Goal: Task Accomplishment & Management: Manage account settings

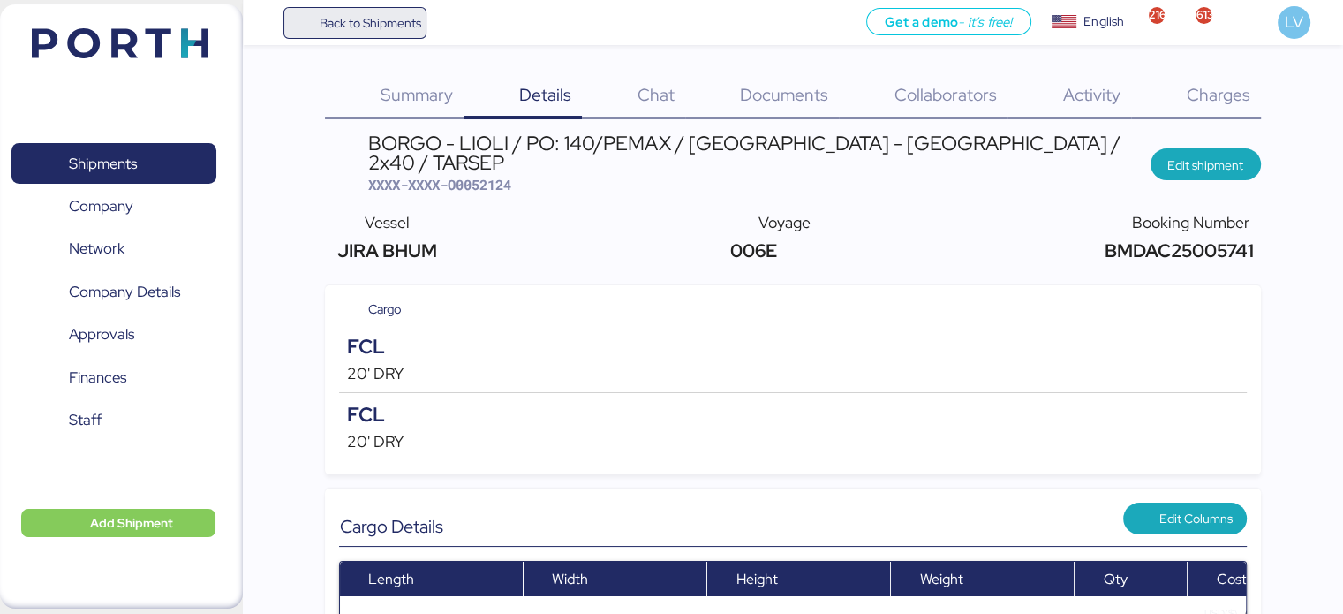
click at [353, 14] on span "Back to Shipments" at bounding box center [370, 22] width 102 height 21
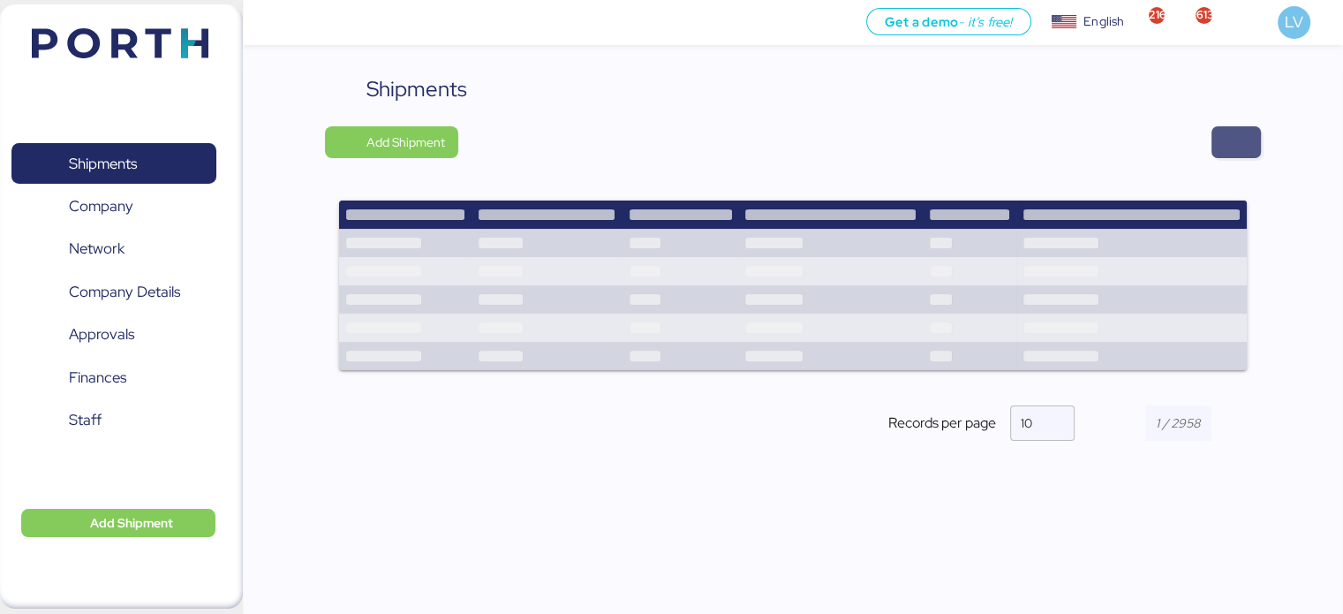
click at [1244, 134] on span "button" at bounding box center [1236, 142] width 21 height 25
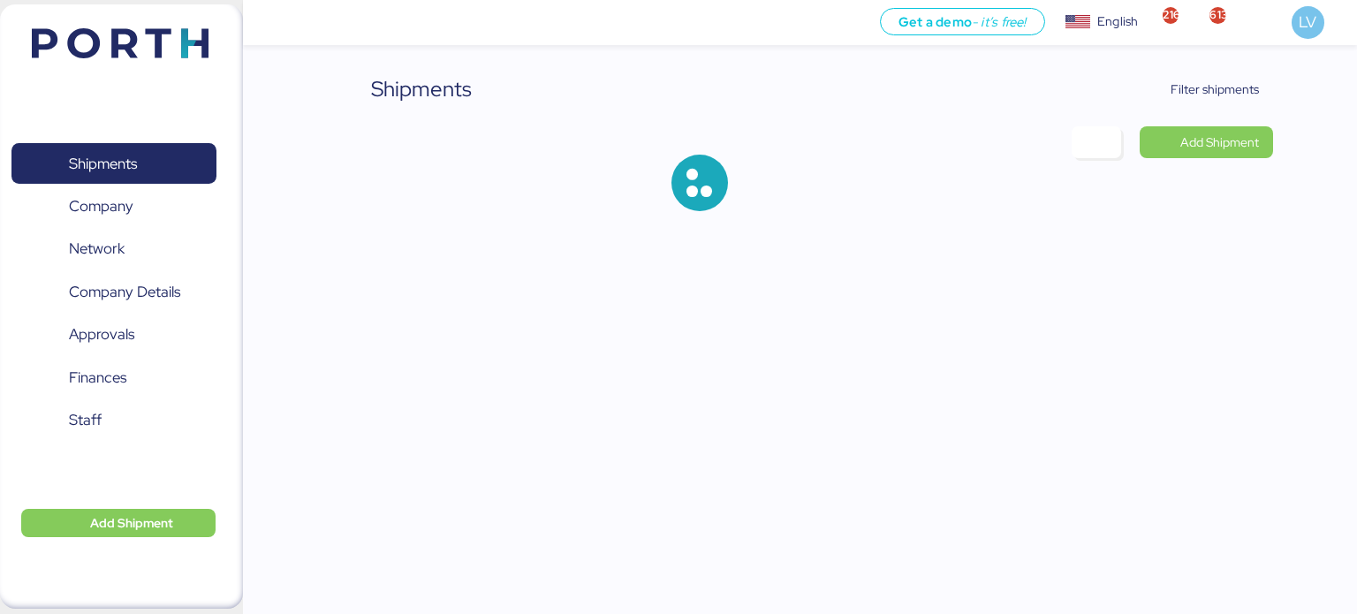
click at [1206, 70] on div "Shipments Filter shipments Add Shipment" at bounding box center [678, 119] width 1357 height 239
click at [1198, 79] on span "Filter shipments" at bounding box center [1214, 89] width 88 height 21
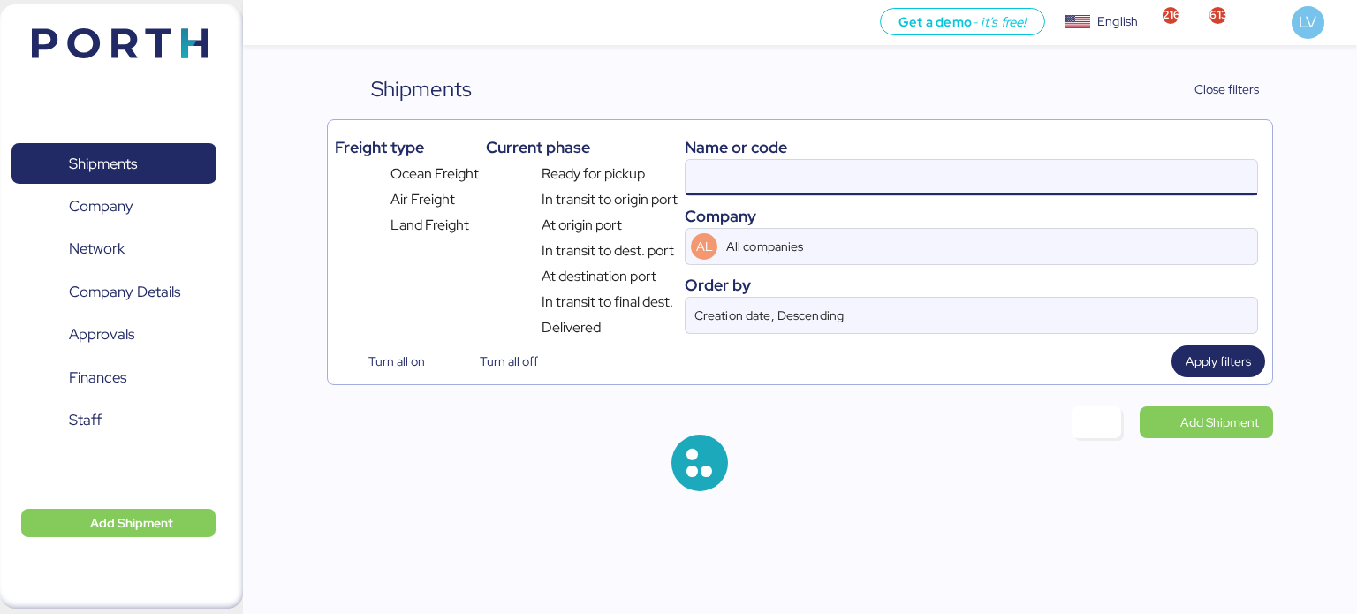
click at [871, 192] on input at bounding box center [970, 177] width 571 height 35
paste input "O0052090"
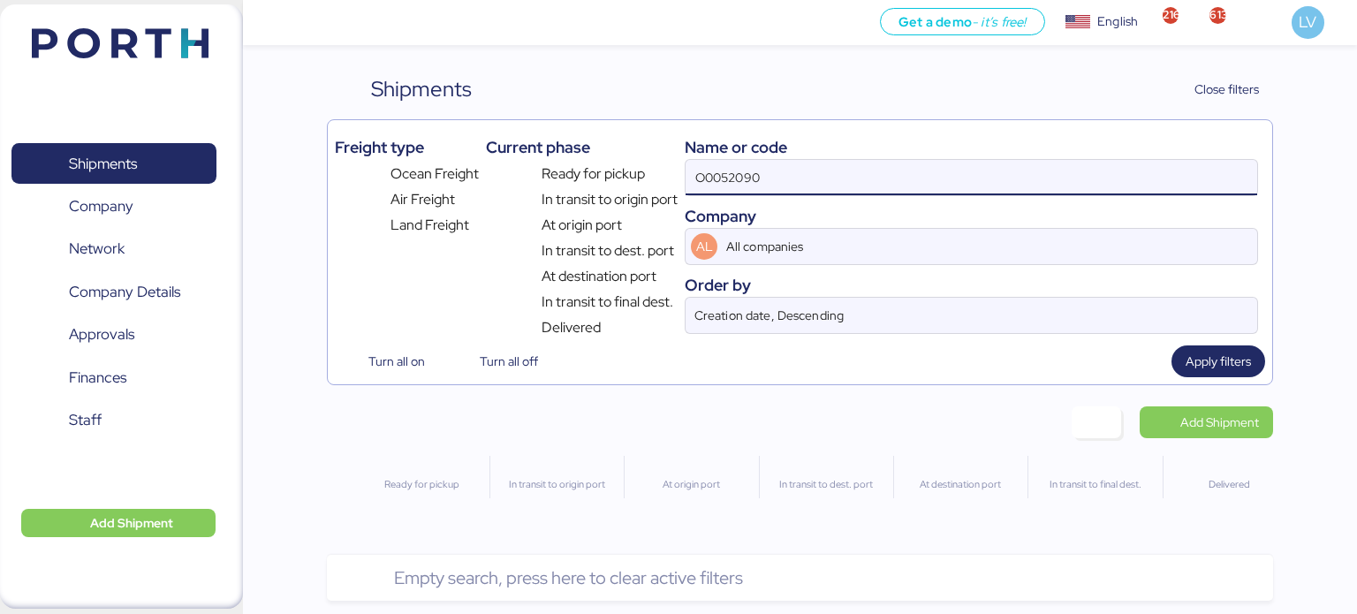
type input "O0052090"
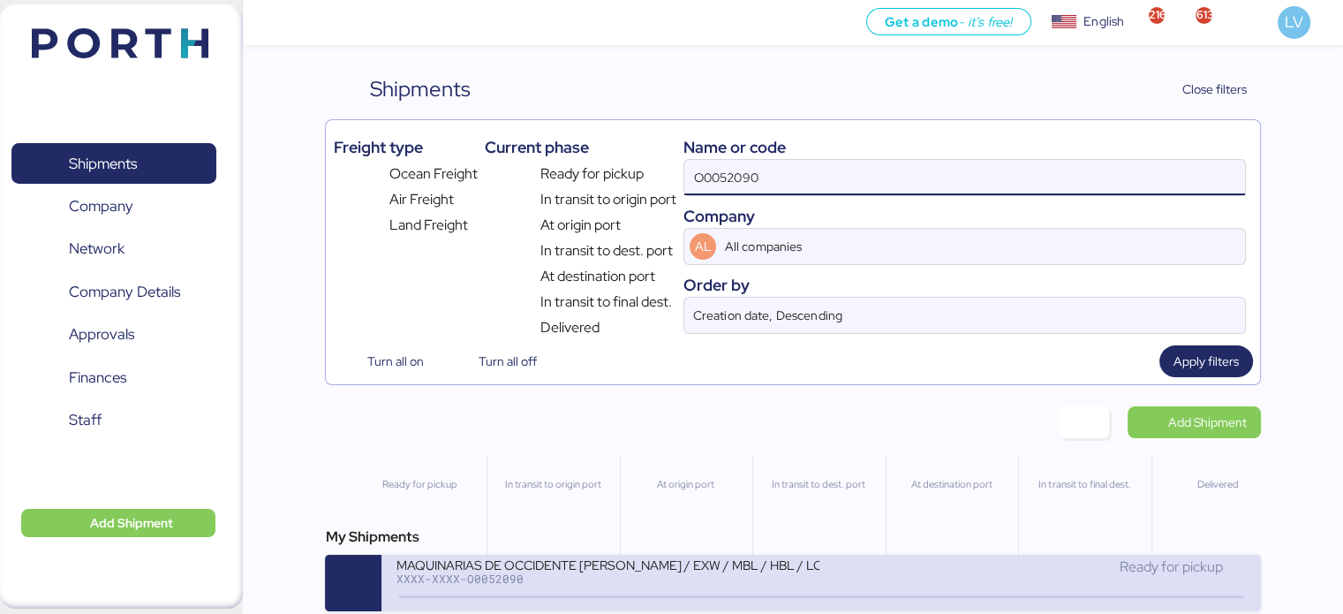
click at [456, 575] on div "XXXX-XXXX-O0052090" at bounding box center [608, 578] width 424 height 12
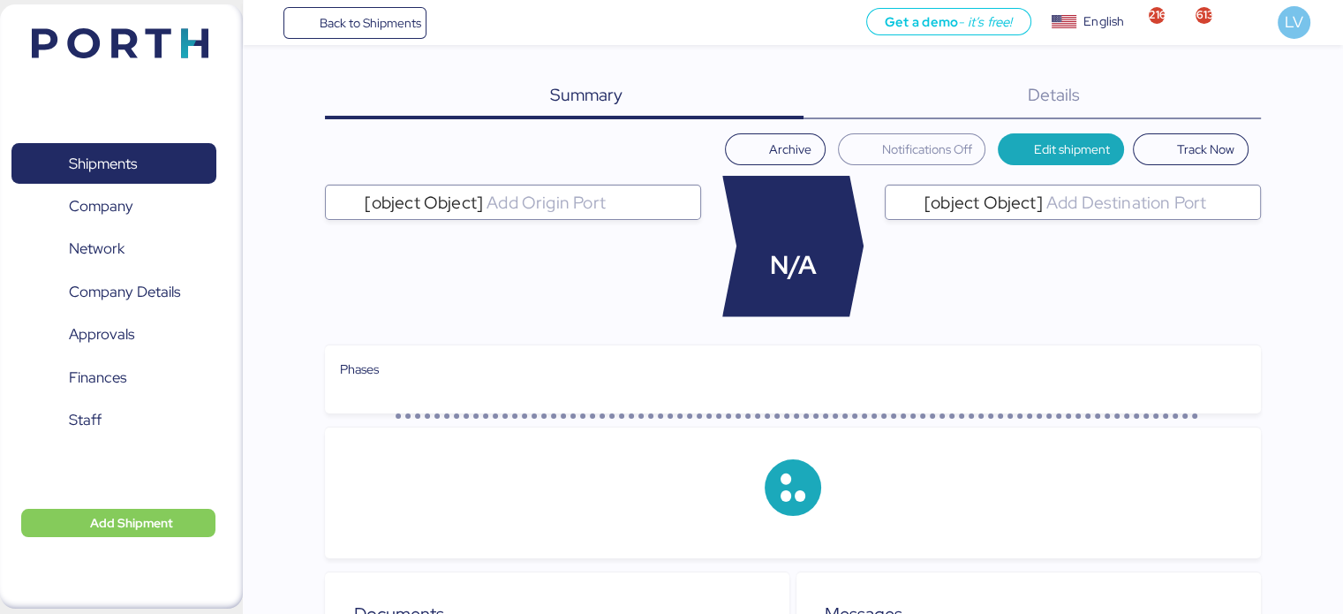
click at [1166, 115] on div "Summary 0 Details 0" at bounding box center [792, 96] width 935 height 46
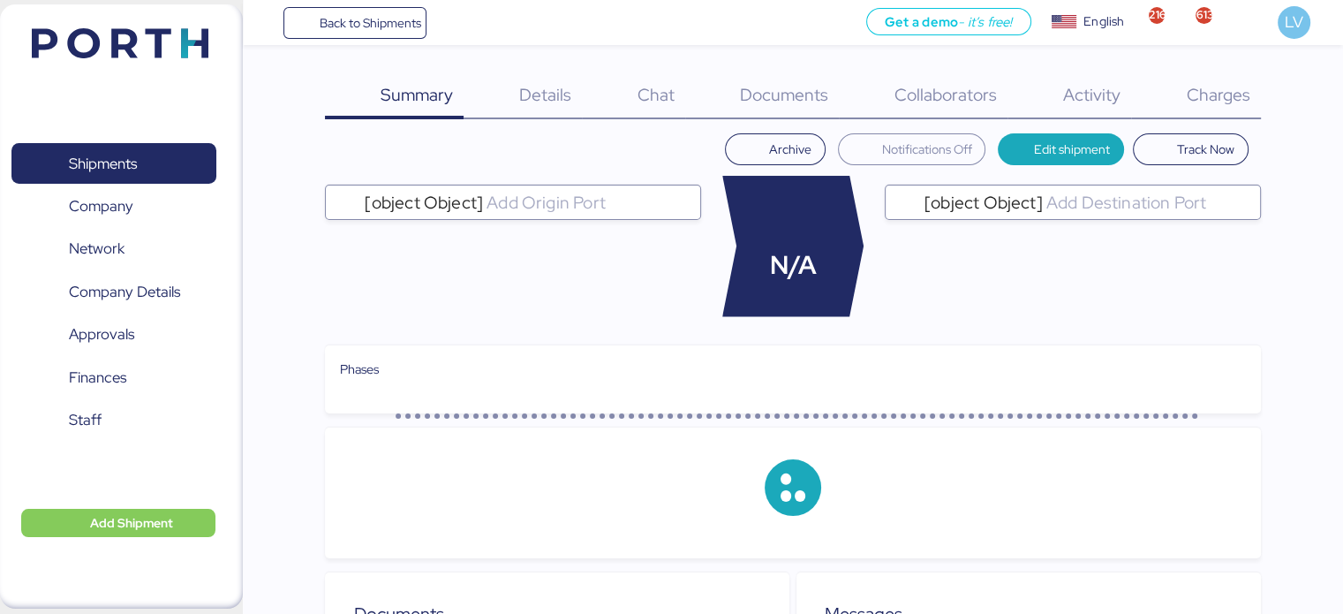
click at [1199, 82] on div "Charges 0" at bounding box center [1196, 96] width 130 height 46
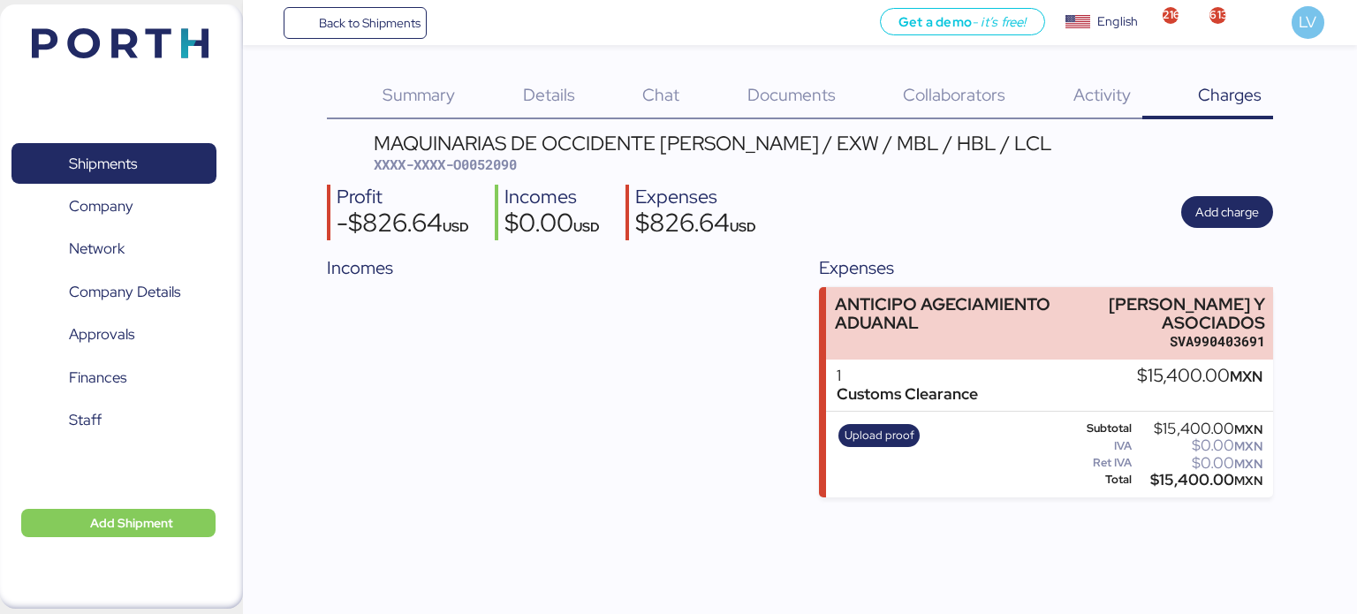
click at [562, 114] on div "Details 0" at bounding box center [526, 96] width 120 height 46
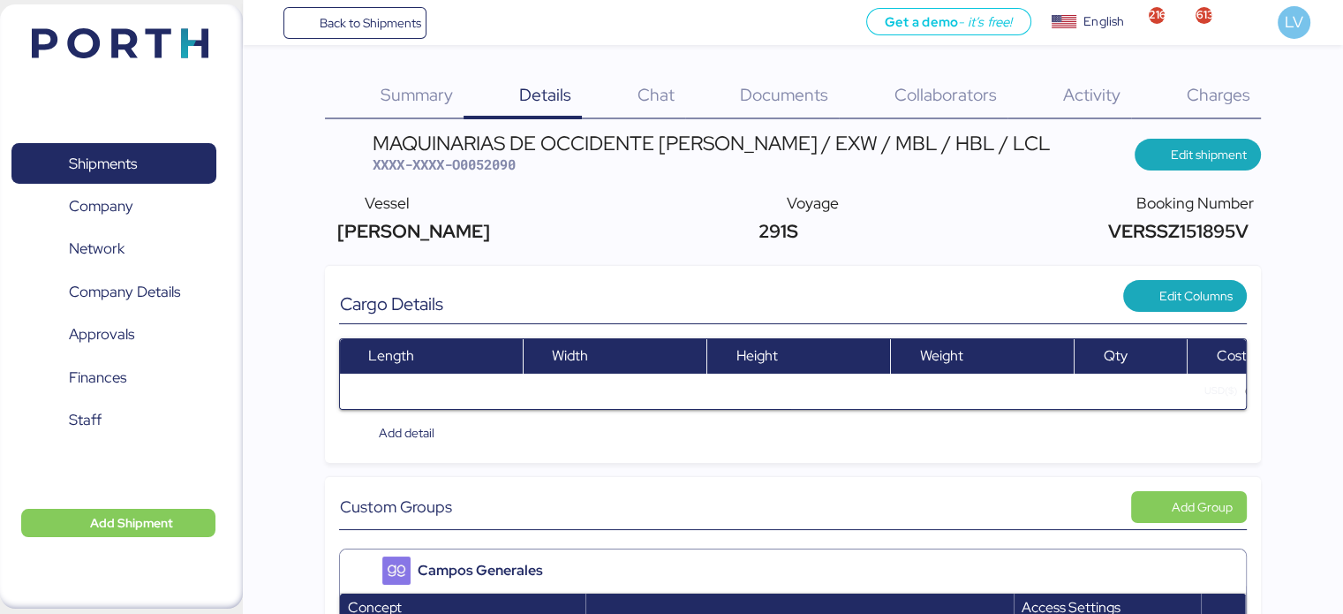
click at [473, 152] on div "MAQUINARIAS DE OCCIDENTE [PERSON_NAME] / EXW / MBL / HBL / LCL" at bounding box center [712, 142] width 678 height 19
copy div "MAQUINARIAS"
click at [489, 159] on span "XXXX-XXXX-O0052090" at bounding box center [444, 164] width 143 height 18
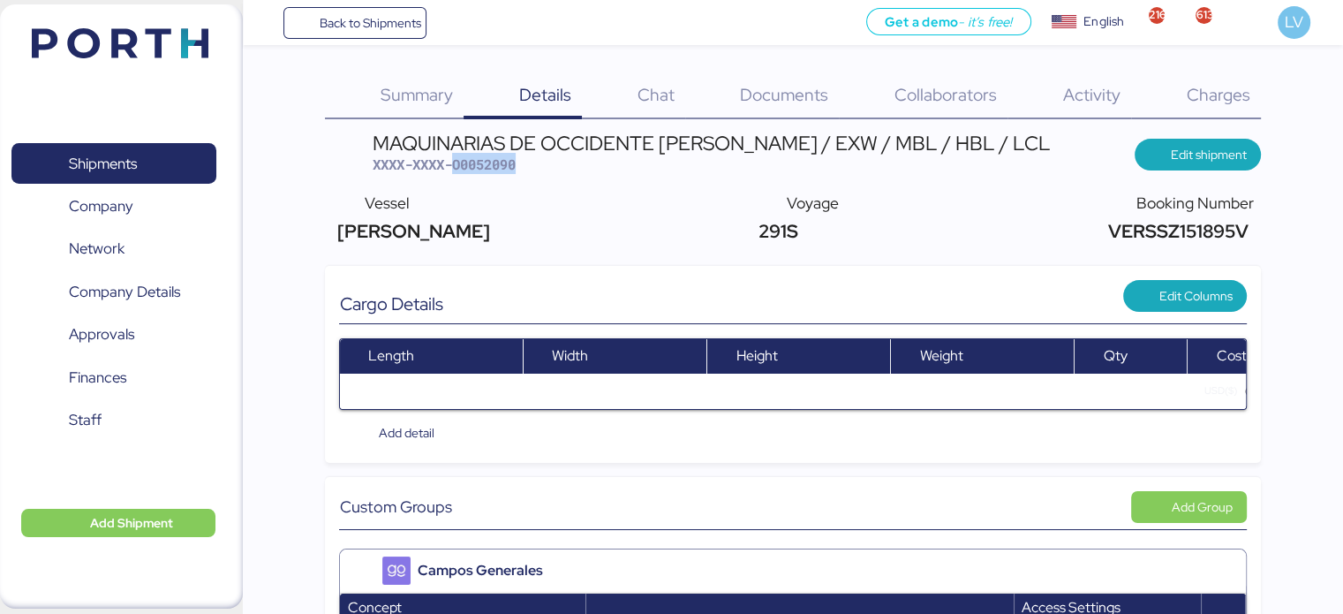
copy span "O0052090"
click at [409, 106] on div "Summary 0" at bounding box center [394, 96] width 139 height 46
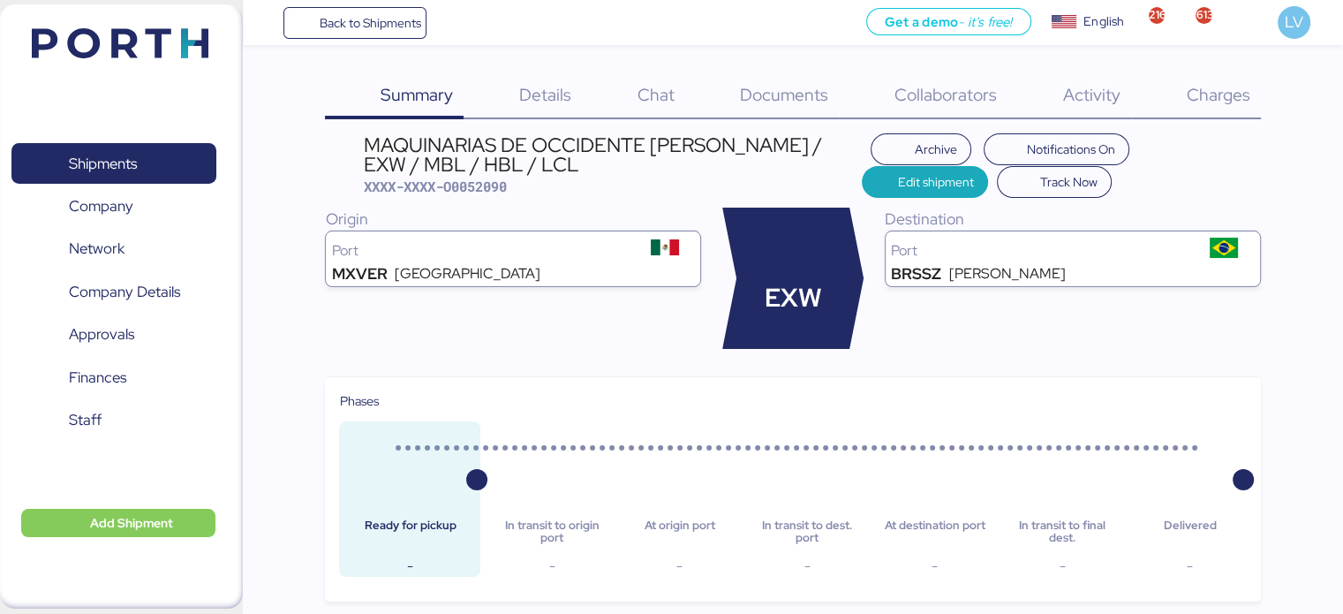
click at [803, 89] on span "Documents" at bounding box center [784, 94] width 88 height 23
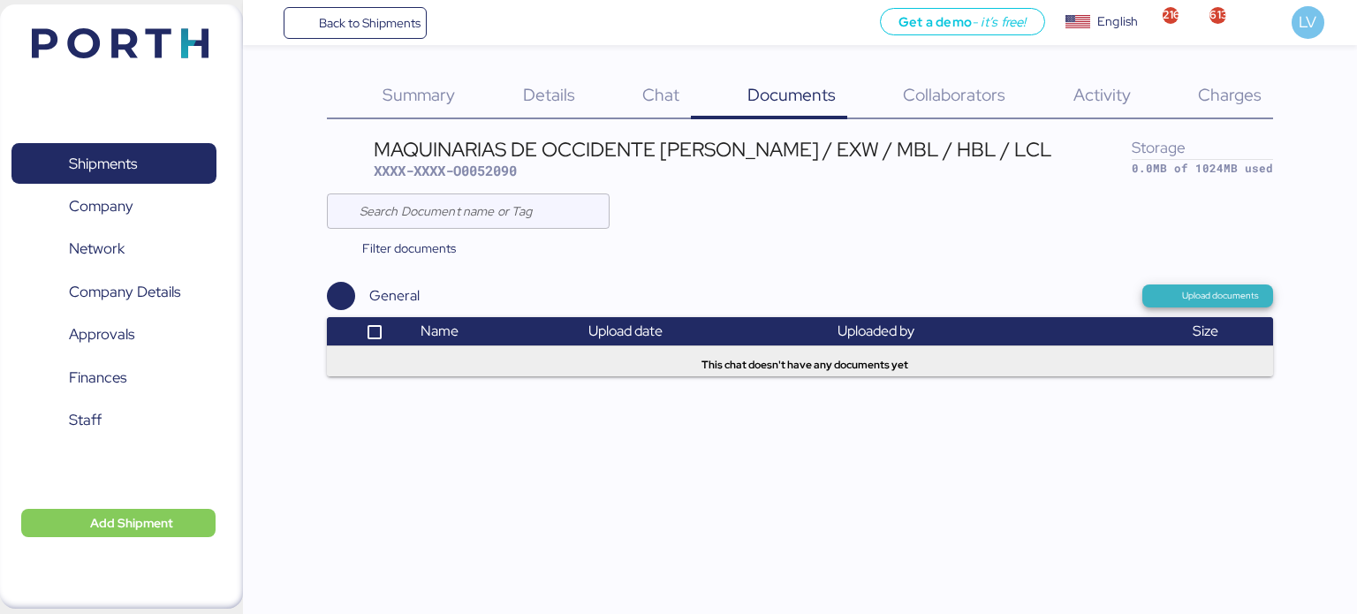
click at [1237, 291] on span "Upload documents" at bounding box center [1220, 296] width 77 height 16
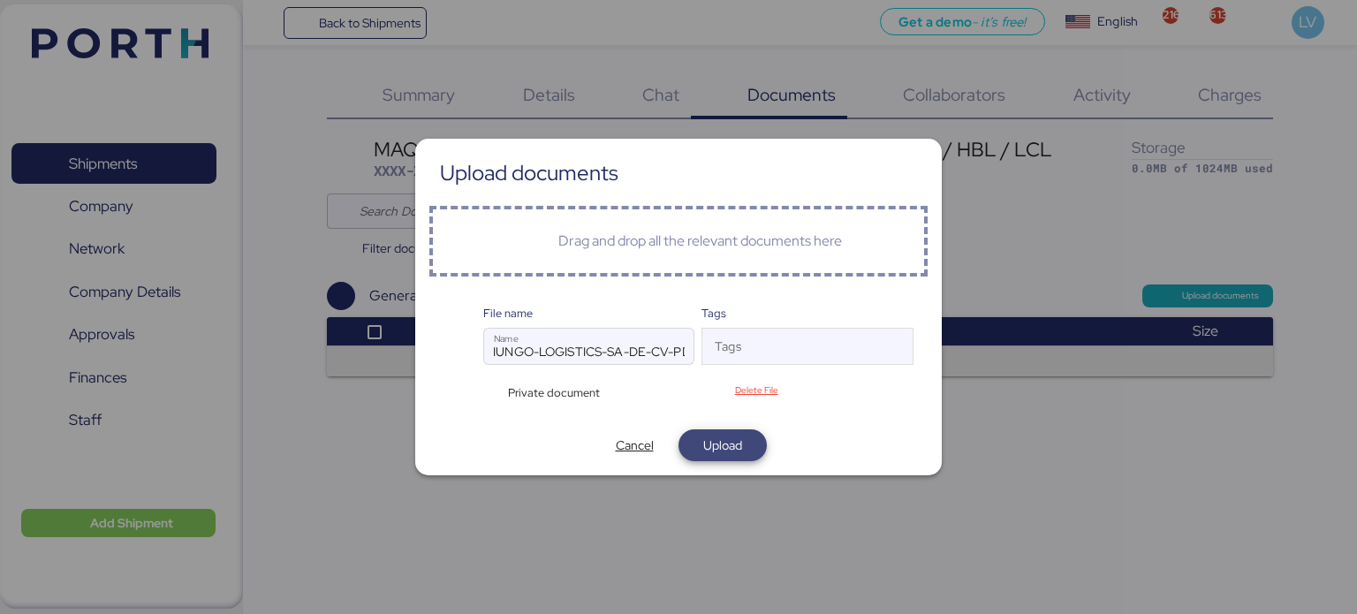
click at [706, 453] on span "Upload" at bounding box center [722, 445] width 39 height 21
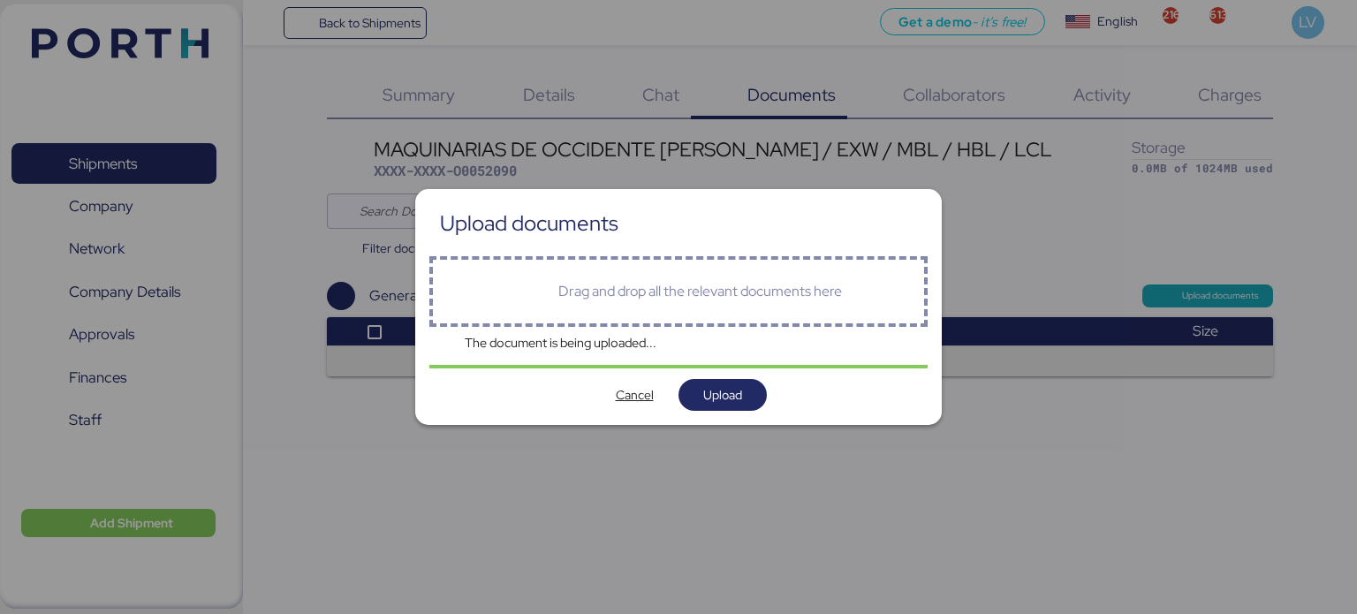
click at [1228, 87] on div at bounding box center [678, 307] width 1357 height 614
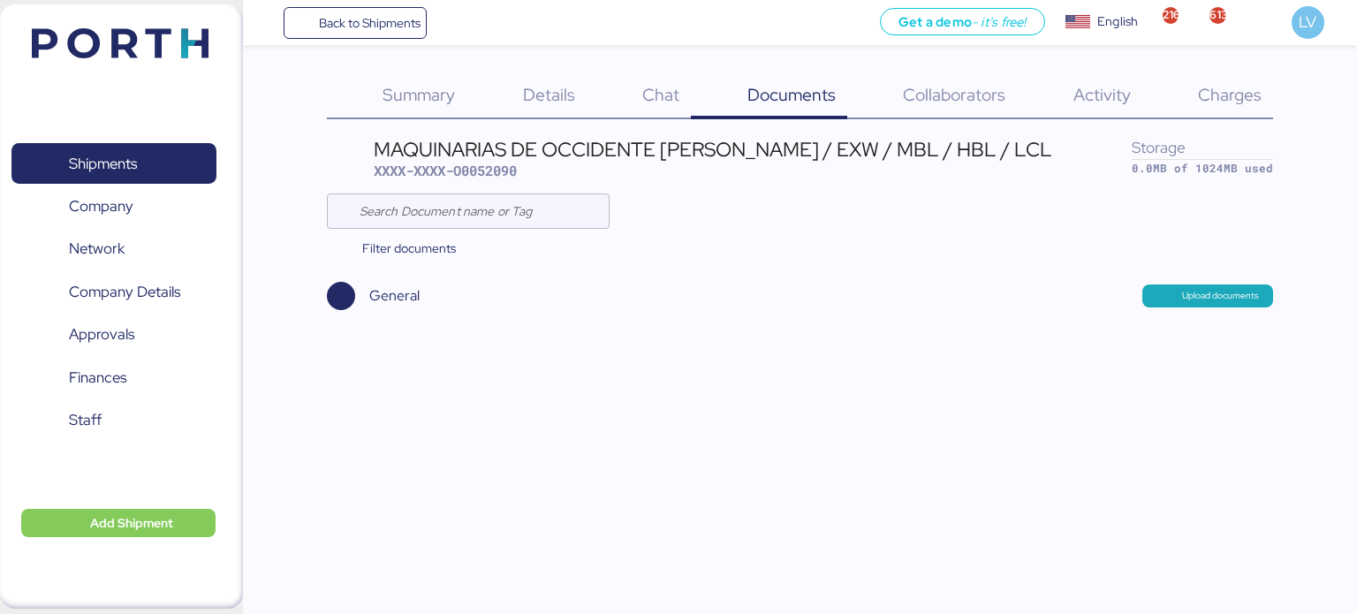
click at [1208, 98] on div at bounding box center [678, 307] width 1357 height 614
click at [1208, 98] on span "Charges" at bounding box center [1230, 94] width 64 height 23
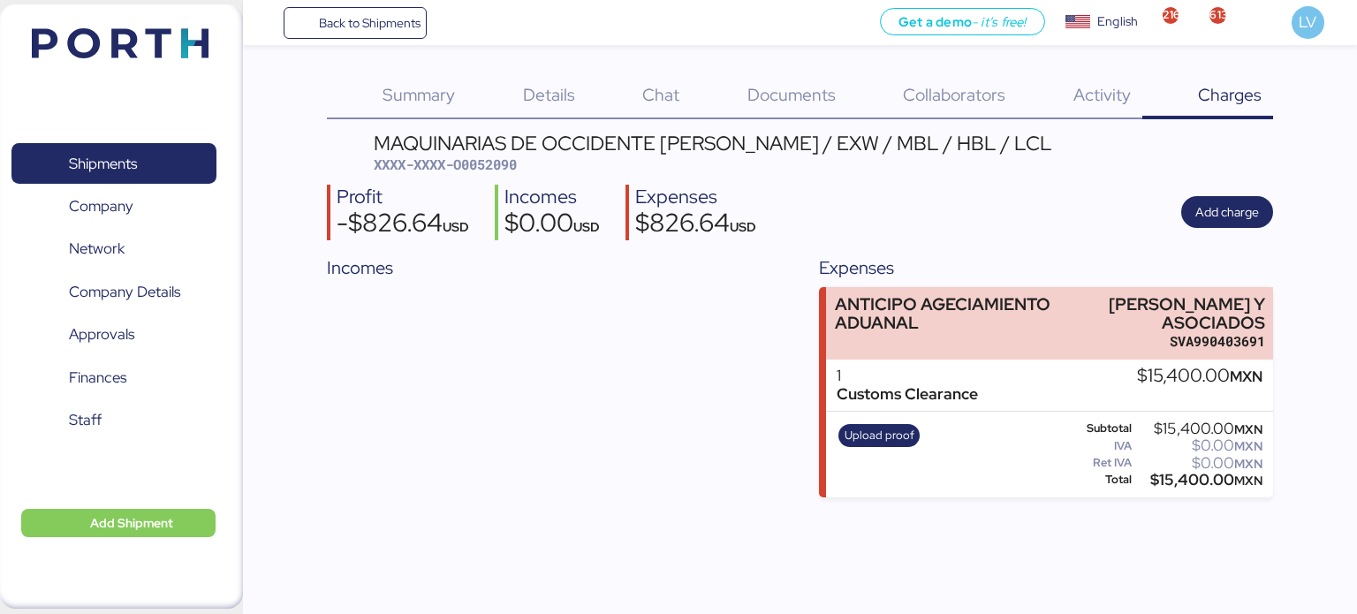
click at [417, 100] on span "Summary" at bounding box center [418, 94] width 72 height 23
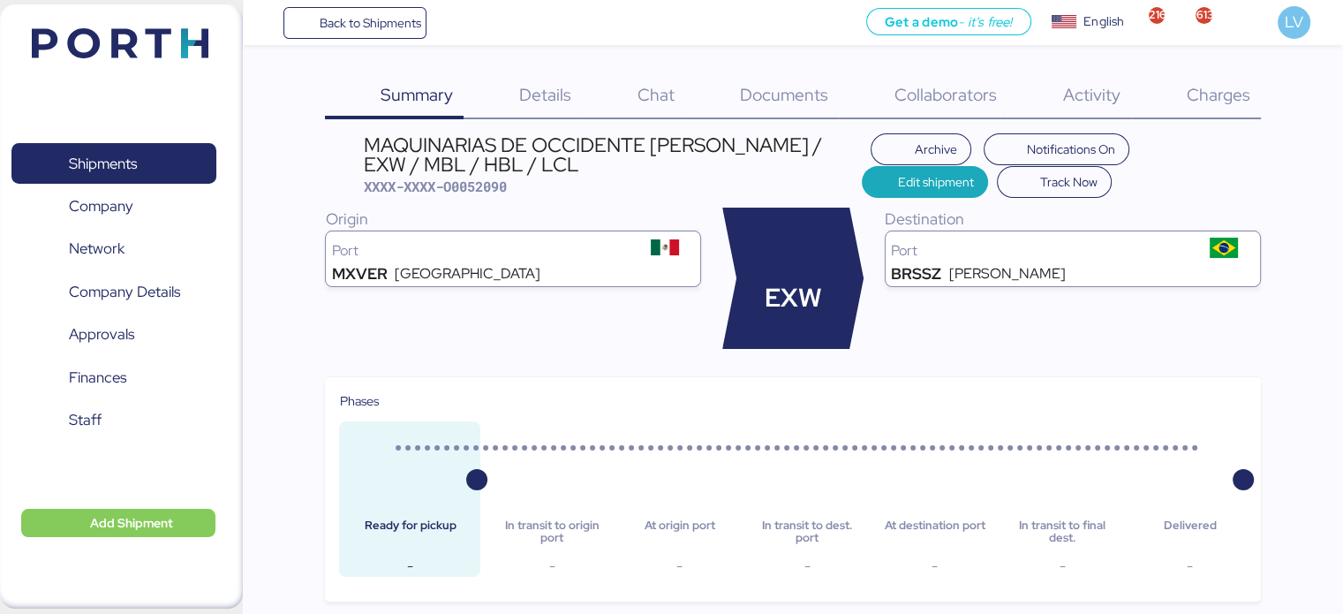
click at [1223, 106] on div "Charges 0" at bounding box center [1196, 96] width 130 height 46
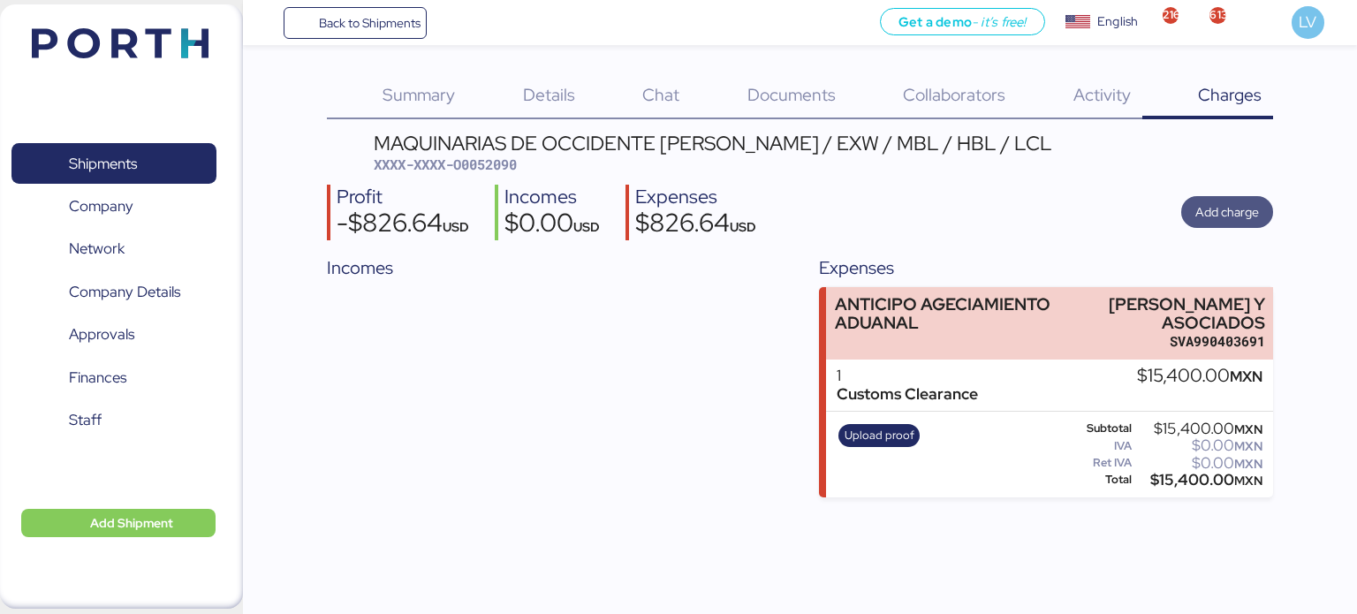
click at [1244, 214] on span "Add charge" at bounding box center [1227, 211] width 64 height 21
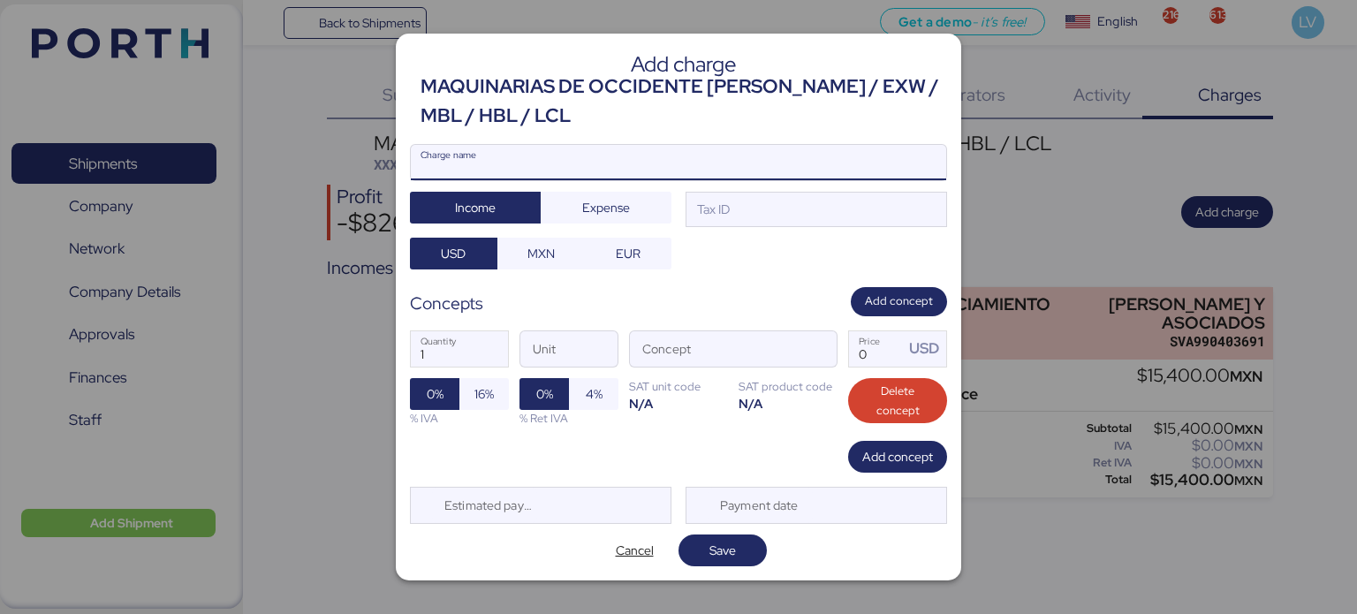
click at [791, 167] on input "Charge name" at bounding box center [678, 162] width 535 height 35
type input "s"
type input "SEGURO DE MERCANCIA"
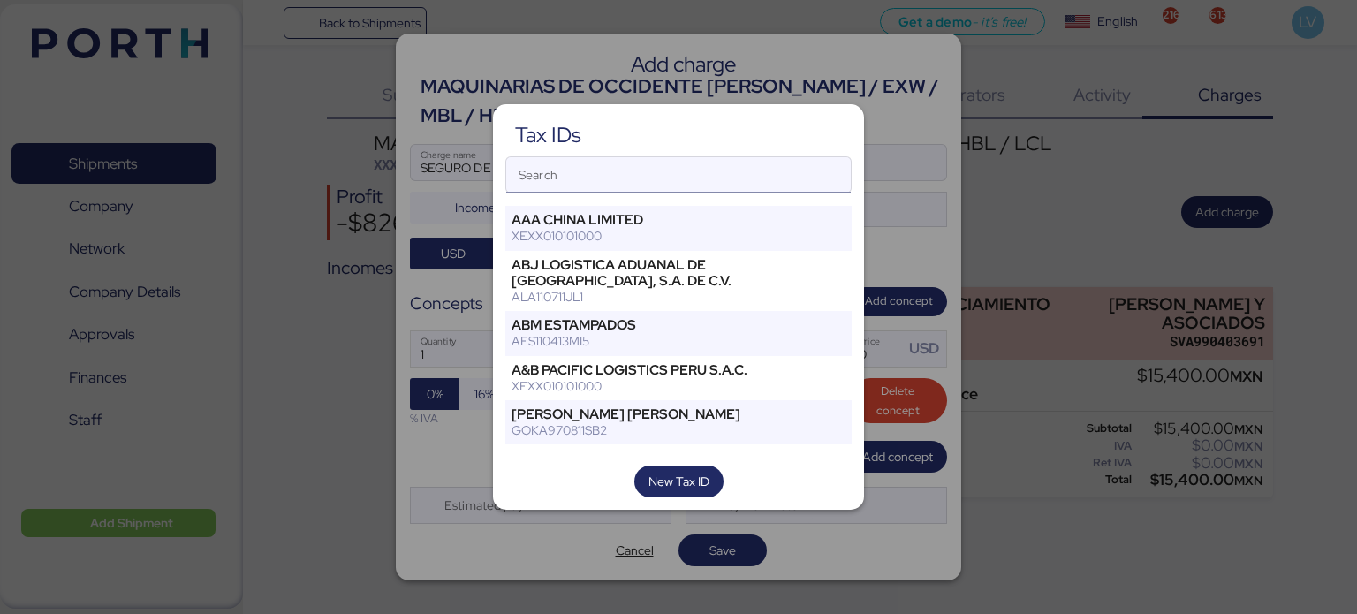
click at [645, 163] on input "Search" at bounding box center [678, 174] width 344 height 35
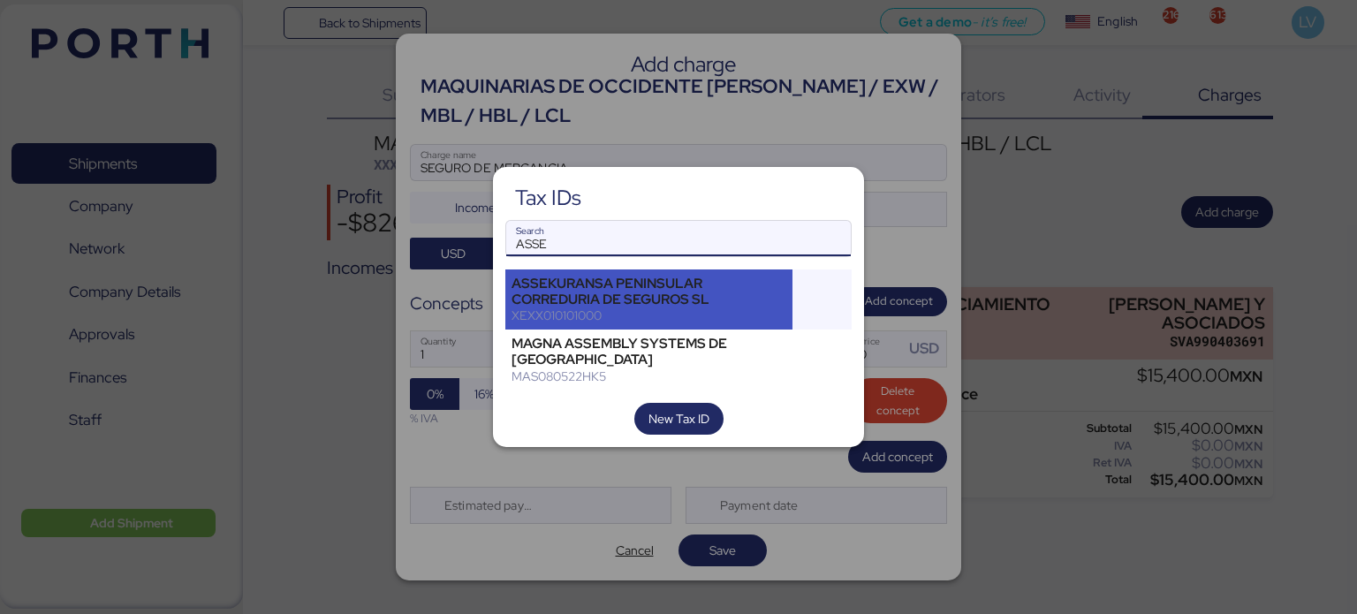
type input "ASSE"
click at [559, 316] on div "XEXX010101000" at bounding box center [648, 315] width 275 height 16
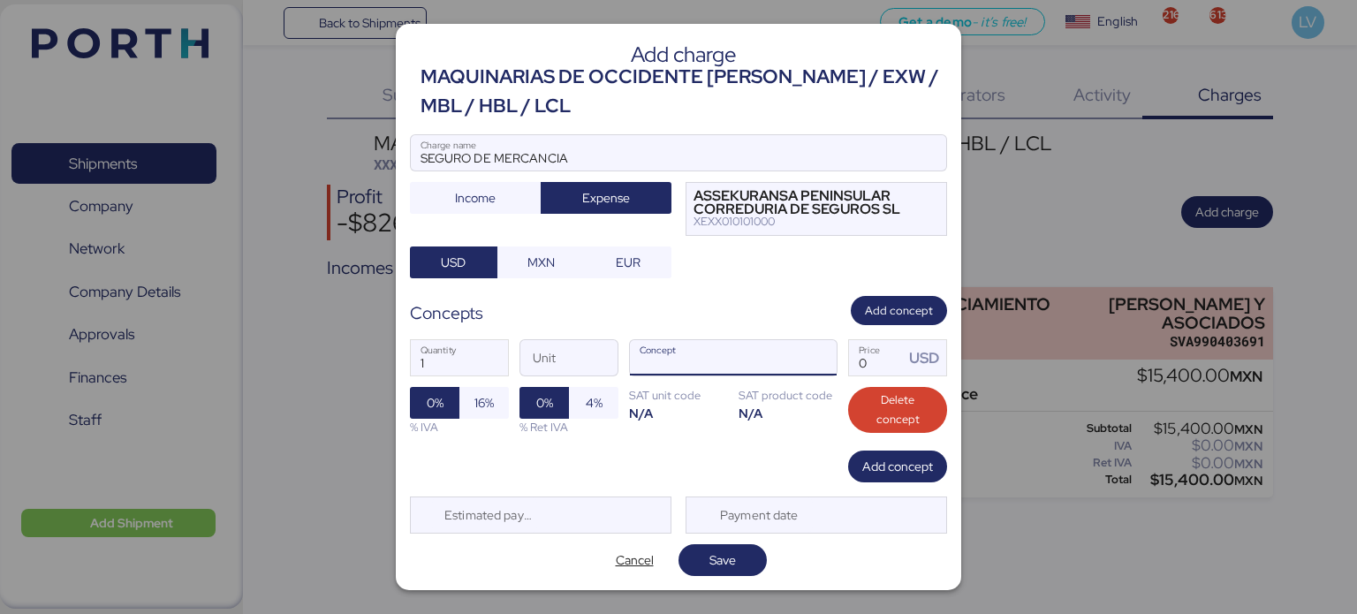
click at [774, 367] on input "Concept" at bounding box center [712, 357] width 164 height 35
click at [811, 353] on span "button" at bounding box center [817, 362] width 37 height 37
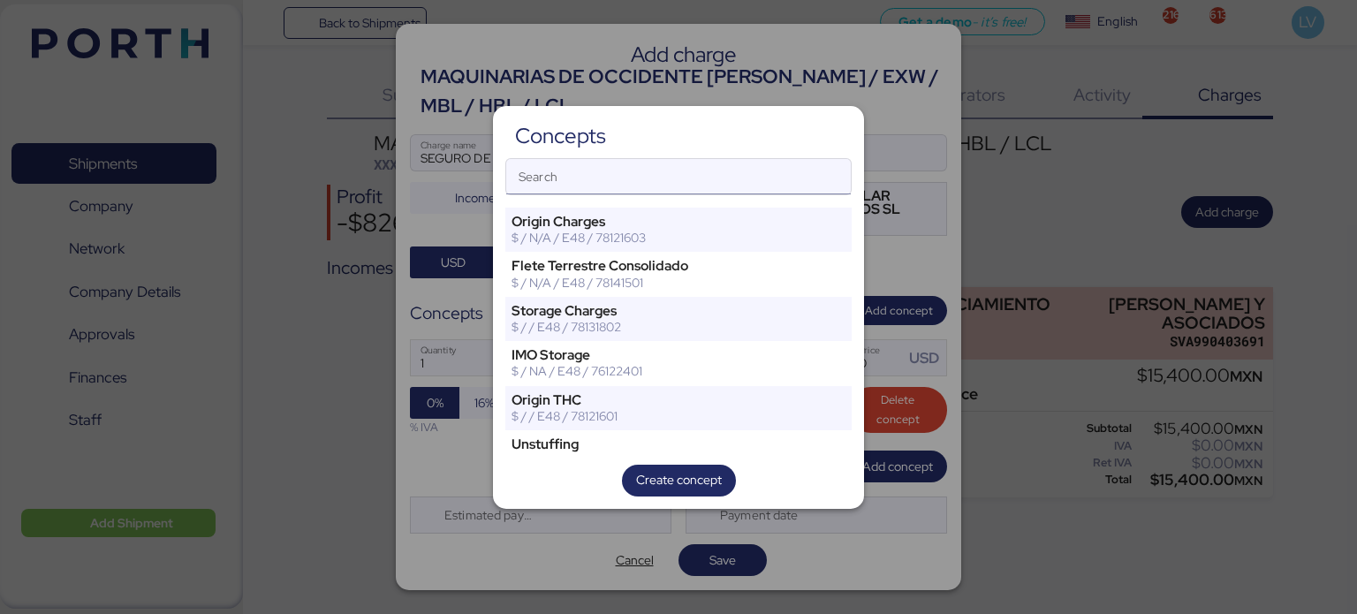
click at [685, 172] on input "Search" at bounding box center [678, 176] width 344 height 35
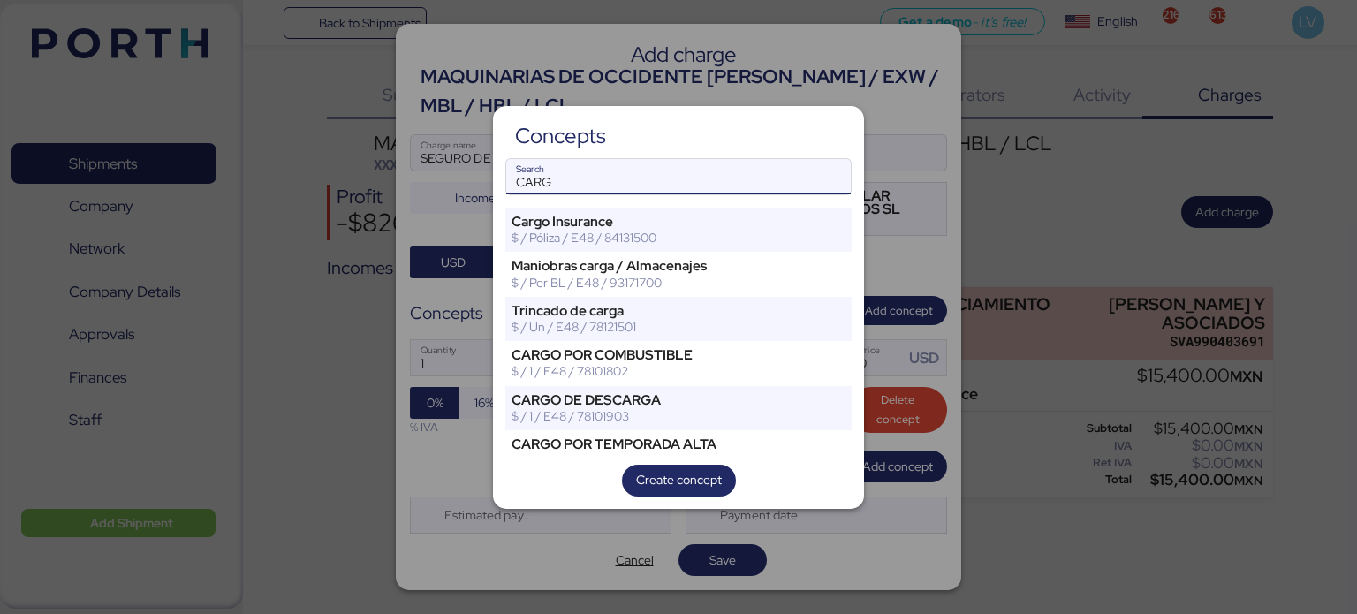
type input "CARG"
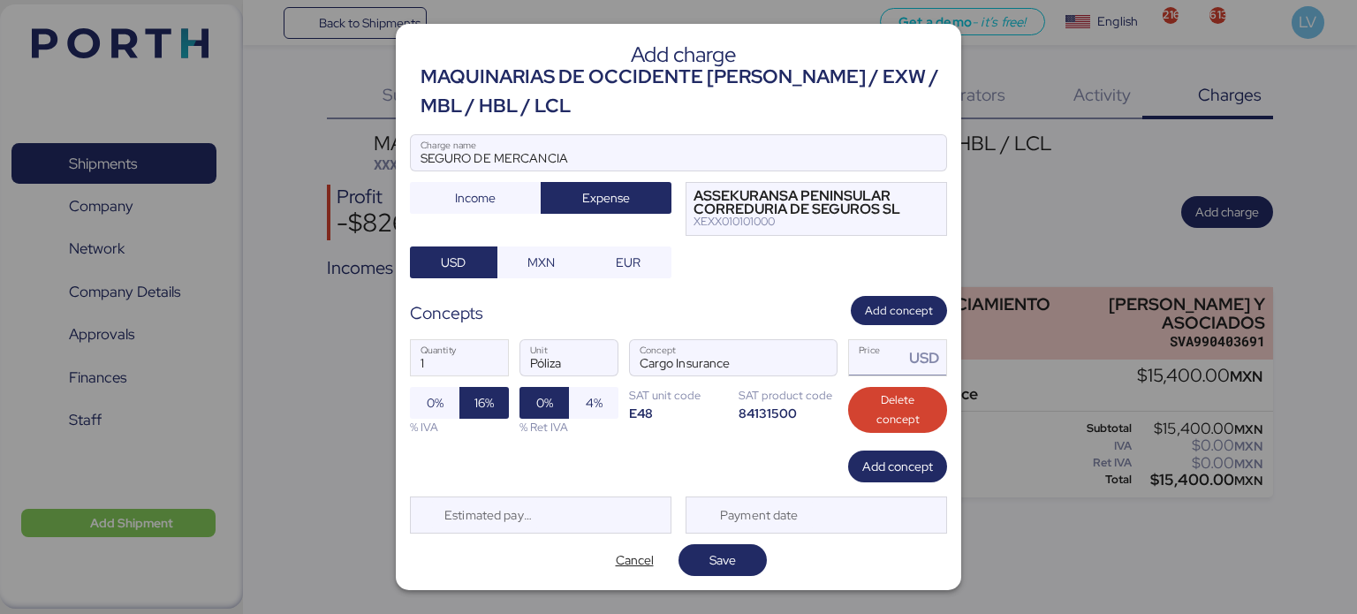
click at [849, 349] on input "Price USD" at bounding box center [876, 357] width 55 height 35
type input "-1"
type input "31.2"
click at [437, 405] on span "0%" at bounding box center [435, 402] width 17 height 21
click at [738, 553] on span "Save" at bounding box center [722, 560] width 60 height 25
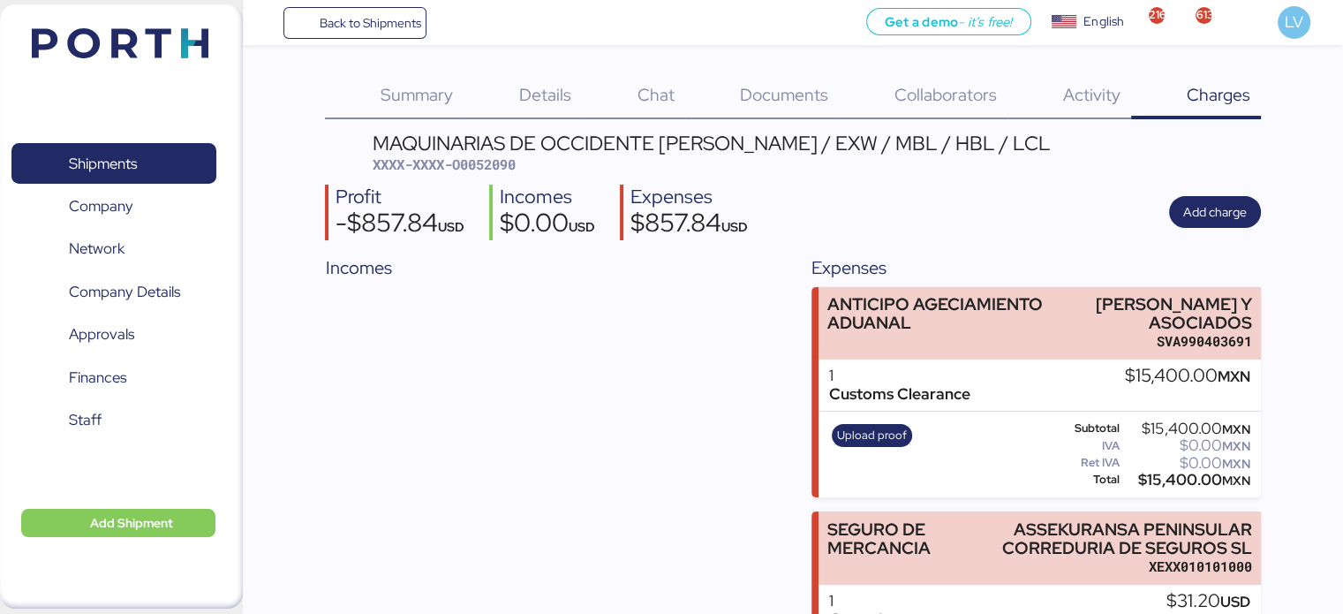
scroll to position [120, 0]
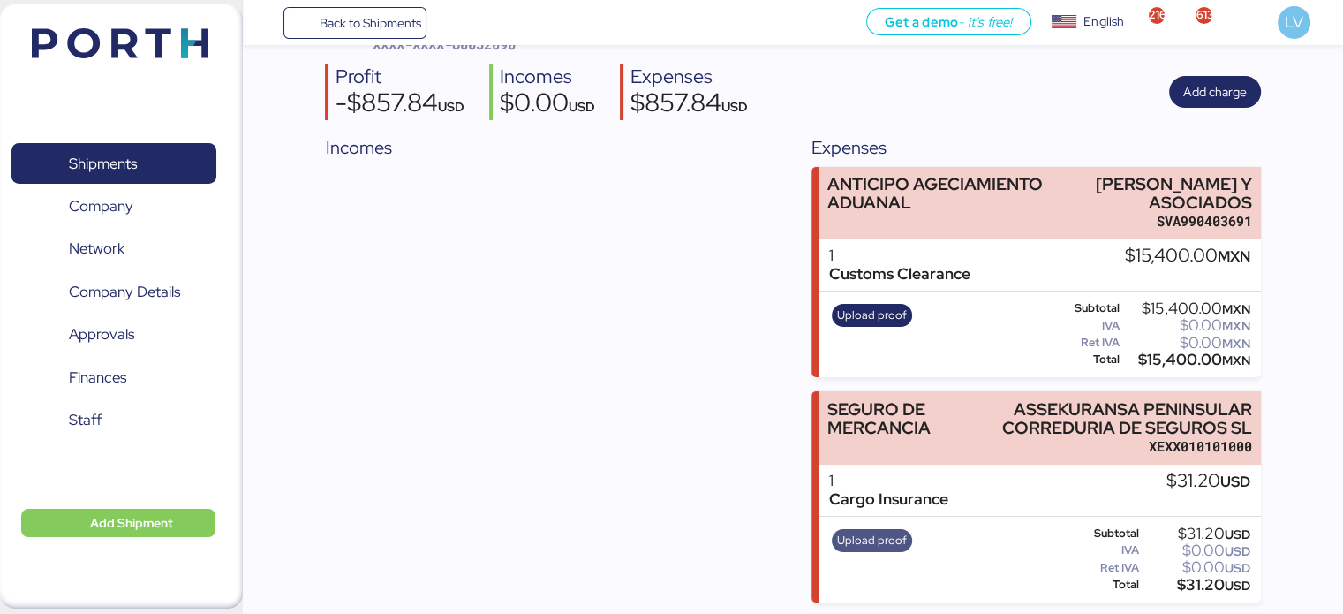
click at [856, 549] on span "Upload proof" at bounding box center [872, 540] width 81 height 23
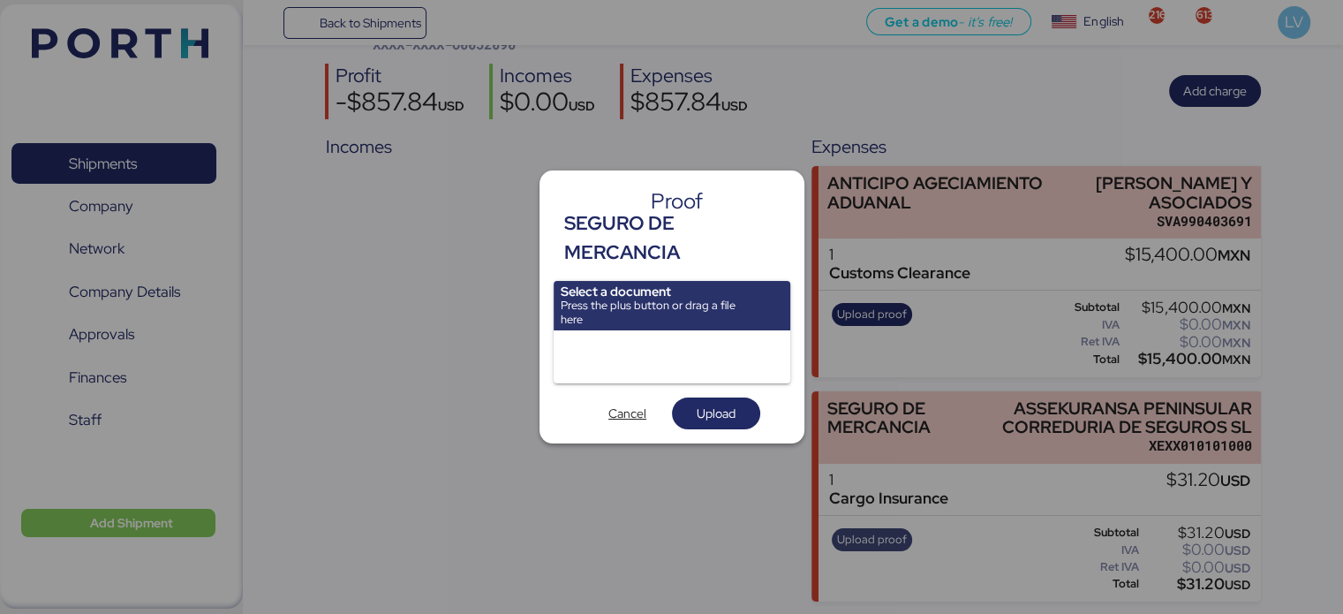
scroll to position [0, 0]
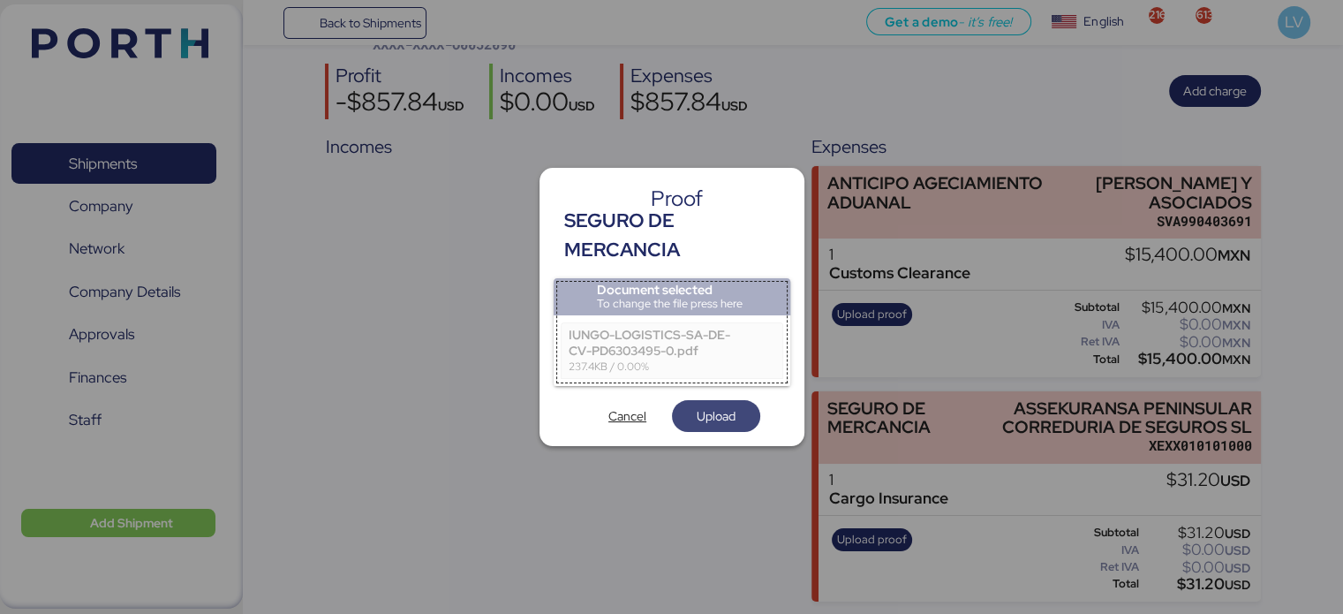
click at [707, 407] on span "Upload" at bounding box center [716, 415] width 39 height 21
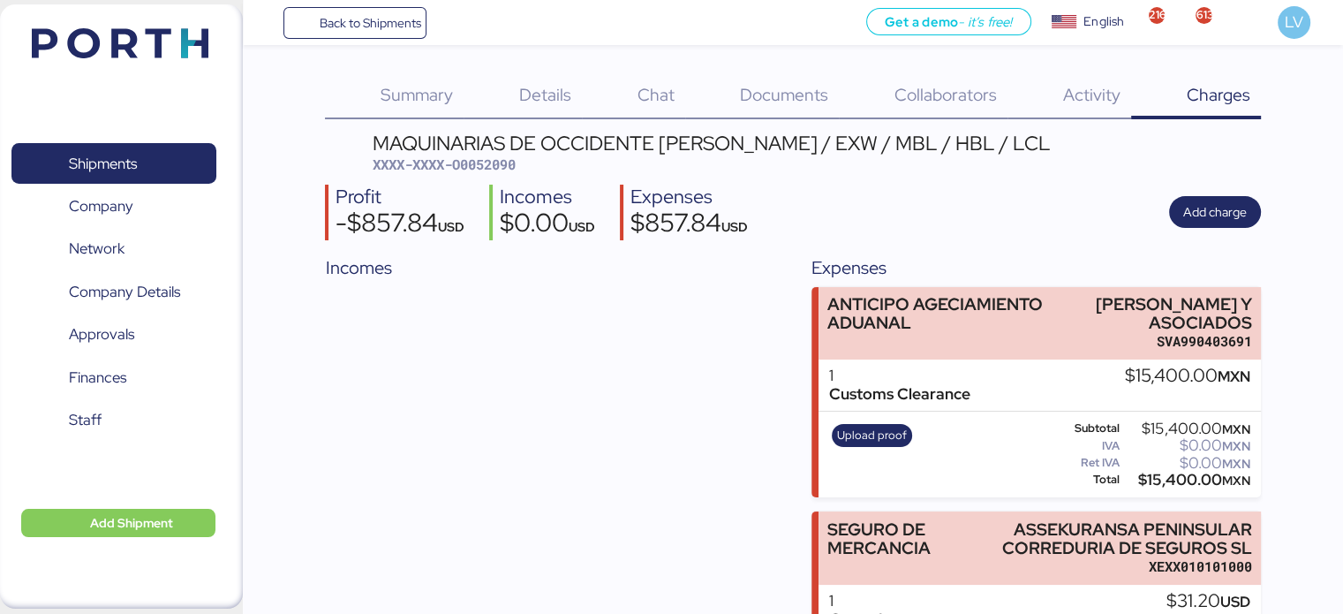
scroll to position [120, 0]
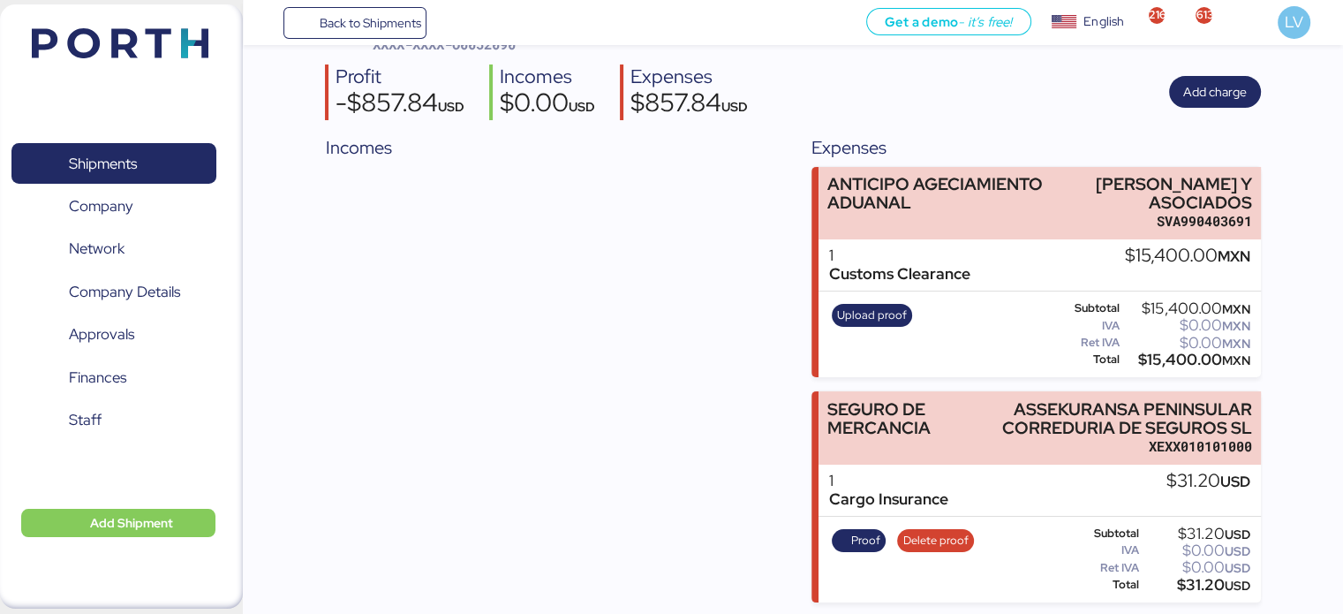
click at [916, 556] on div "Proof Delete proof" at bounding box center [903, 560] width 154 height 72
click at [936, 536] on span "Delete proof" at bounding box center [936, 540] width 65 height 19
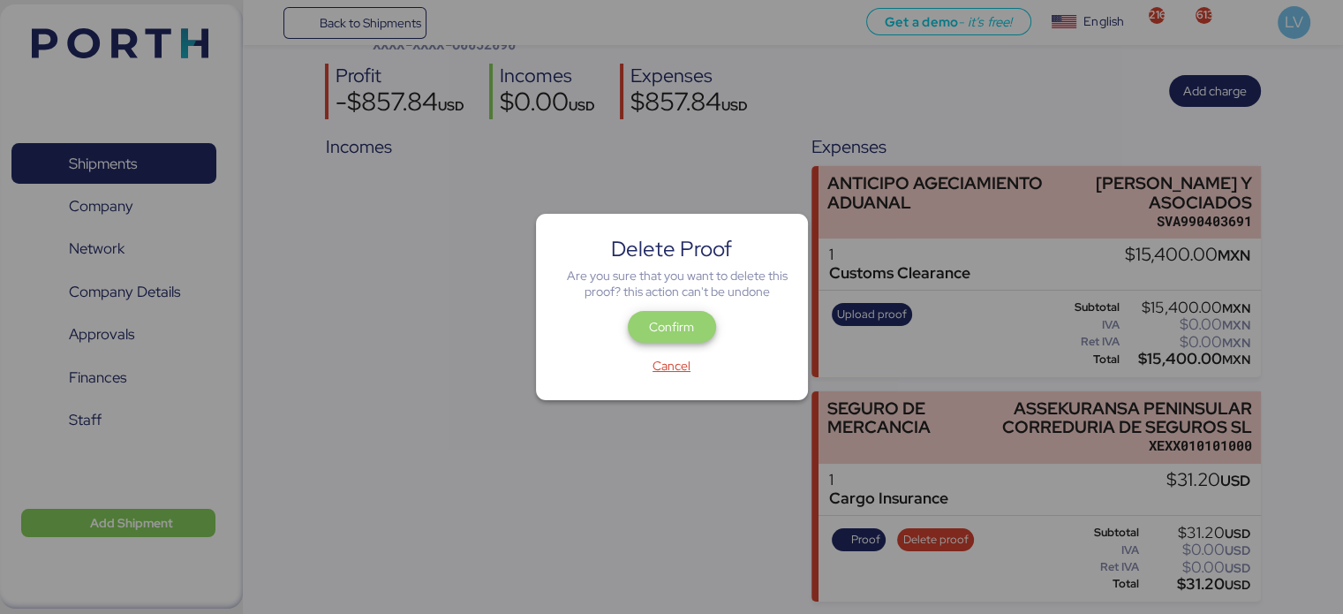
click at [664, 322] on span "Confirm" at bounding box center [671, 326] width 45 height 21
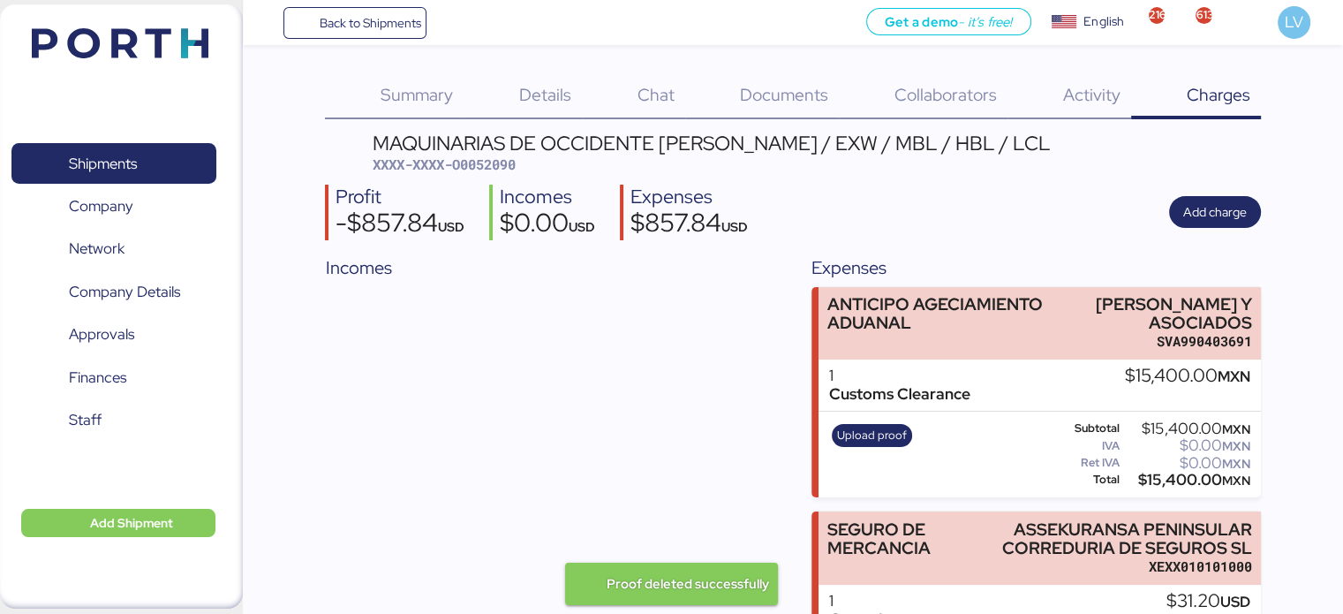
scroll to position [120, 0]
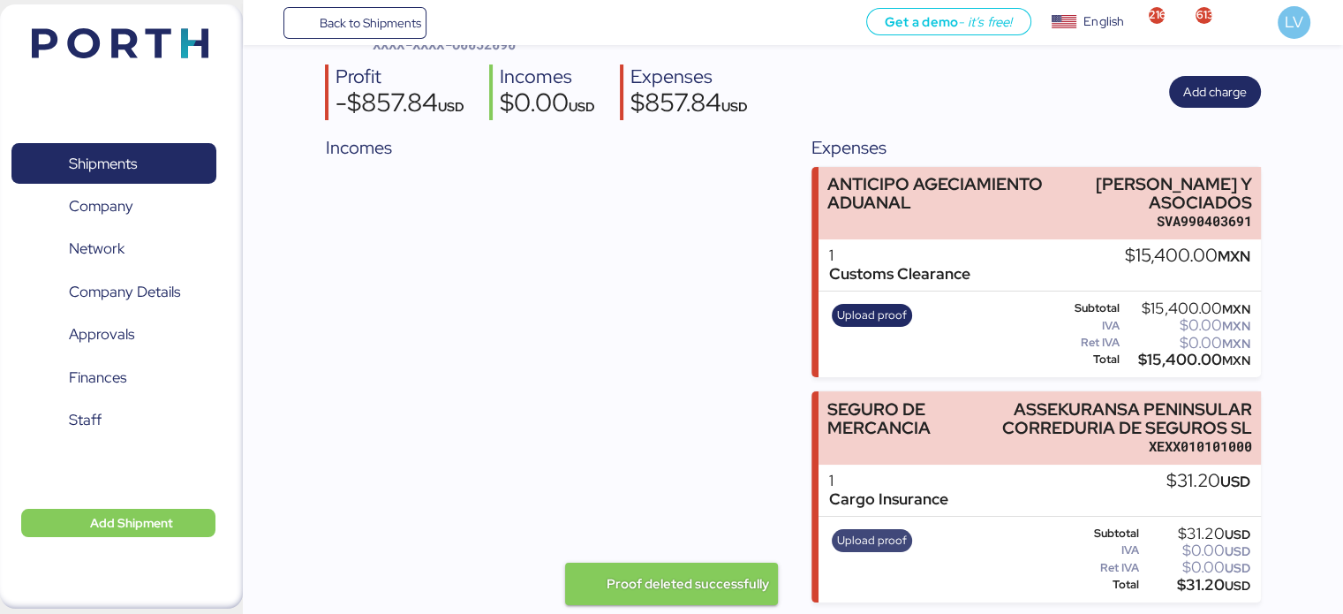
click at [887, 545] on span "Upload proof" at bounding box center [872, 540] width 70 height 19
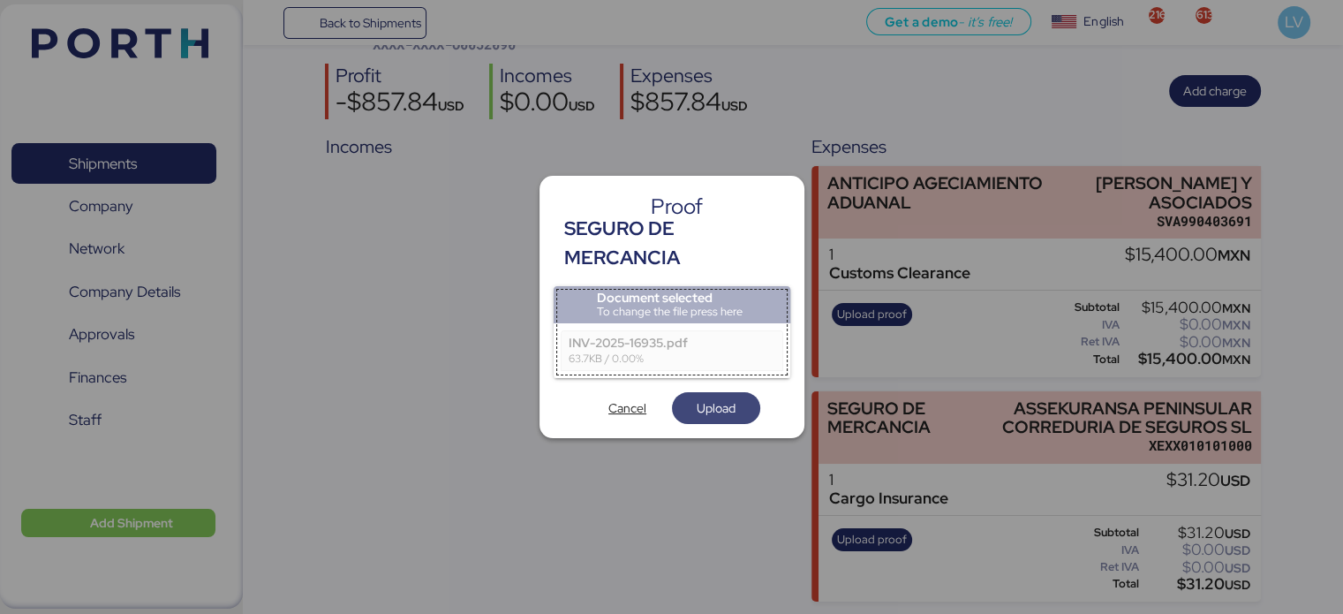
click at [715, 410] on span "Upload" at bounding box center [716, 407] width 39 height 21
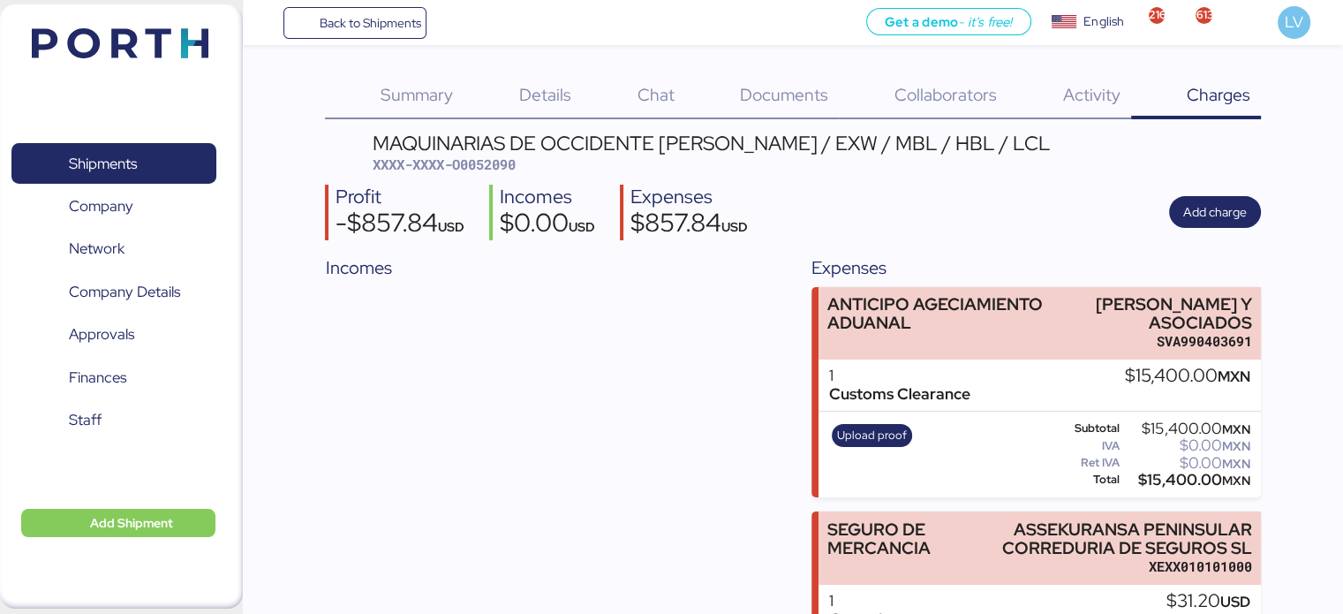
click at [484, 162] on span "XXXX-XXXX-O0052090" at bounding box center [444, 164] width 143 height 18
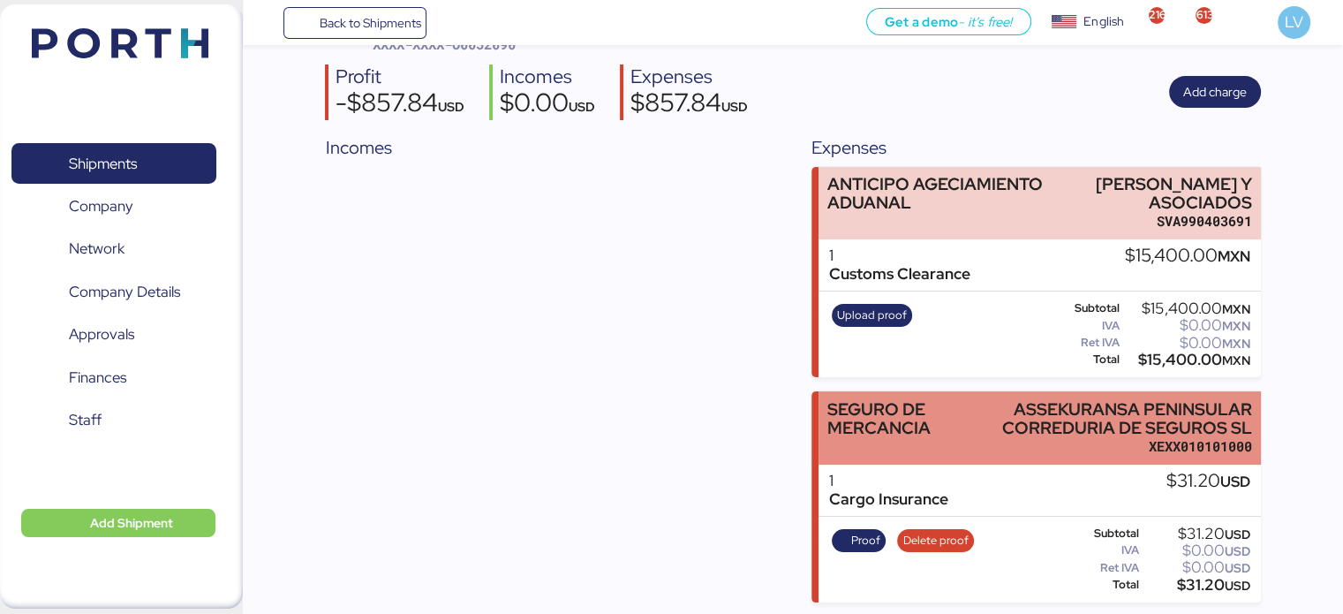
click at [849, 428] on div "SEGURO DE MERCANCIA" at bounding box center [909, 418] width 162 height 37
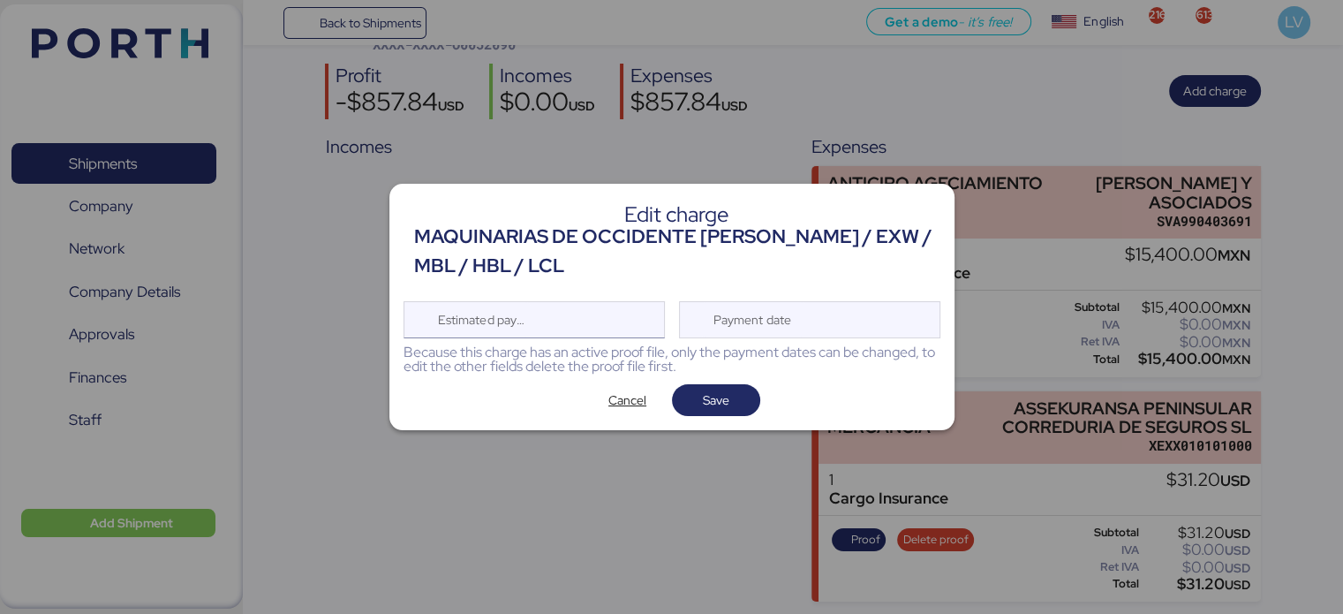
click at [605, 327] on div "Estimated payment date" at bounding box center [534, 319] width 261 height 37
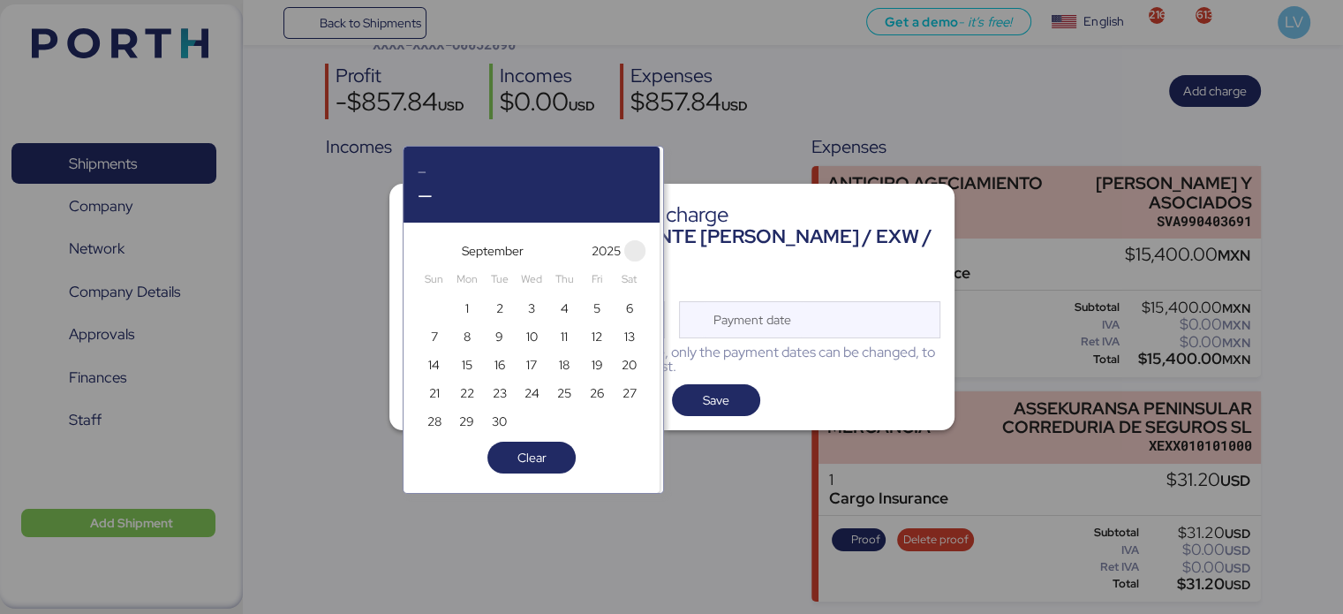
click at [634, 257] on span "button" at bounding box center [634, 250] width 21 height 21
click at [571, 246] on span "button" at bounding box center [577, 250] width 21 height 21
click at [559, 250] on span "button" at bounding box center [556, 250] width 21 height 21
click at [594, 338] on span "10" at bounding box center [597, 336] width 11 height 21
type input "[DATE]"
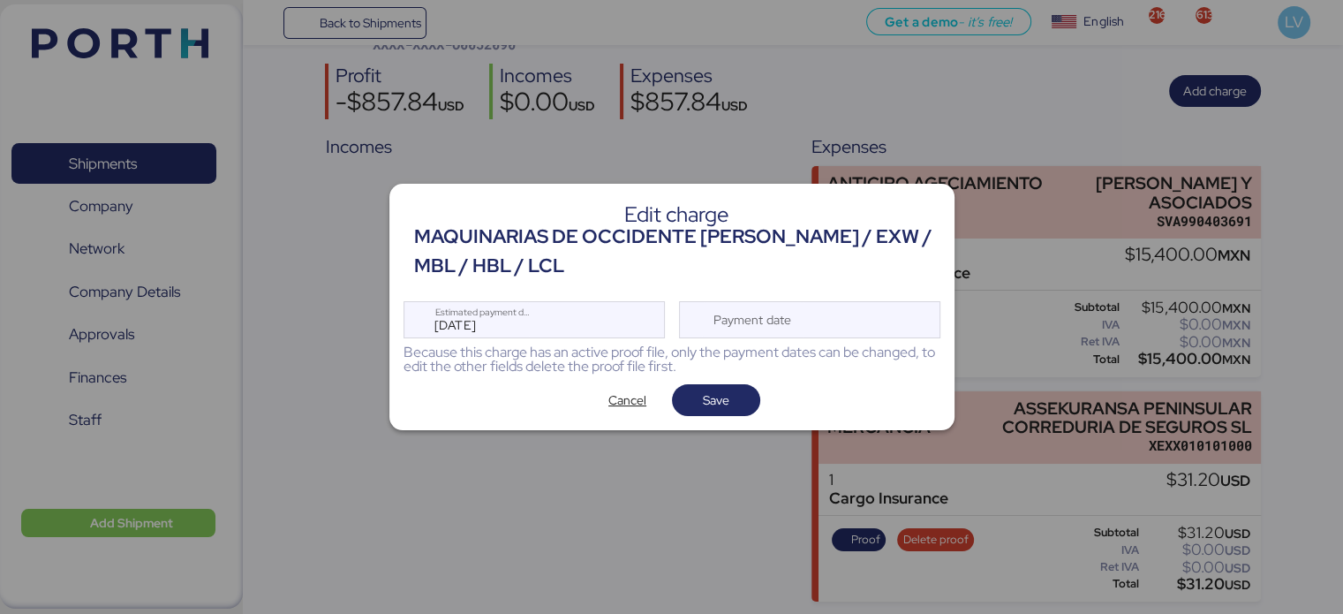
click at [692, 384] on div "Cancel Save" at bounding box center [672, 400] width 537 height 32
click at [703, 407] on span "Save" at bounding box center [716, 400] width 26 height 21
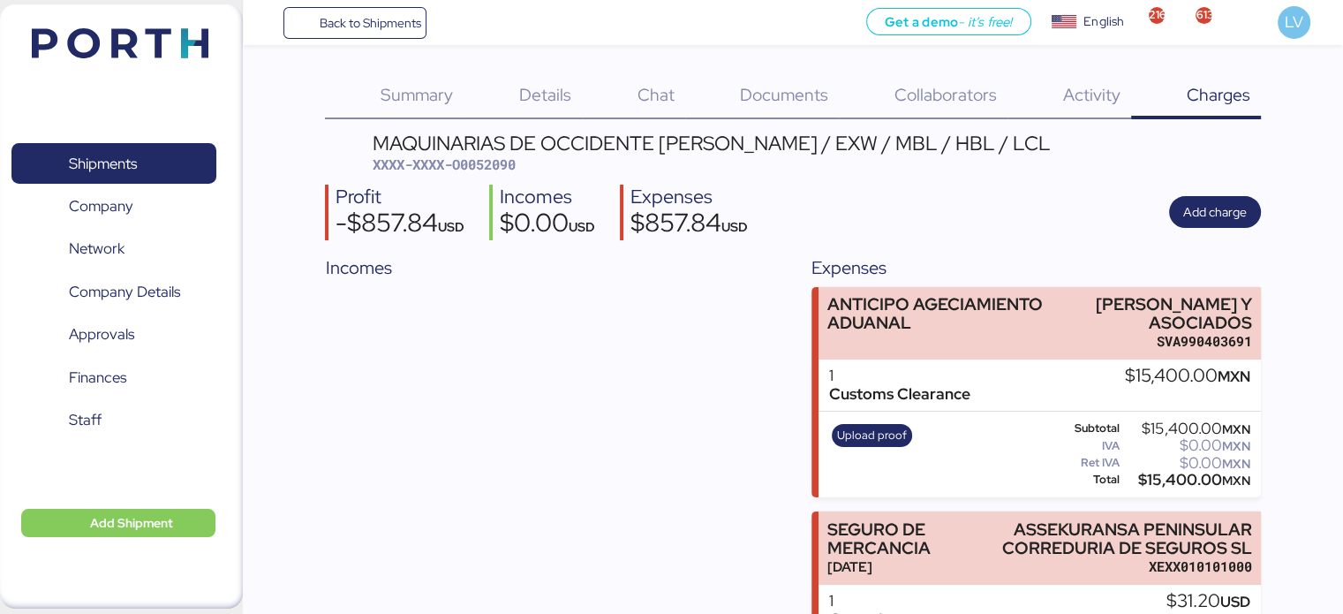
click at [432, 23] on div "Get a demo - it’s free! Get a demo English Inglés English 2163 613 LV" at bounding box center [885, 22] width 917 height 45
click at [405, 20] on span "Back to Shipments" at bounding box center [370, 22] width 102 height 21
